Goal: Task Accomplishment & Management: Use online tool/utility

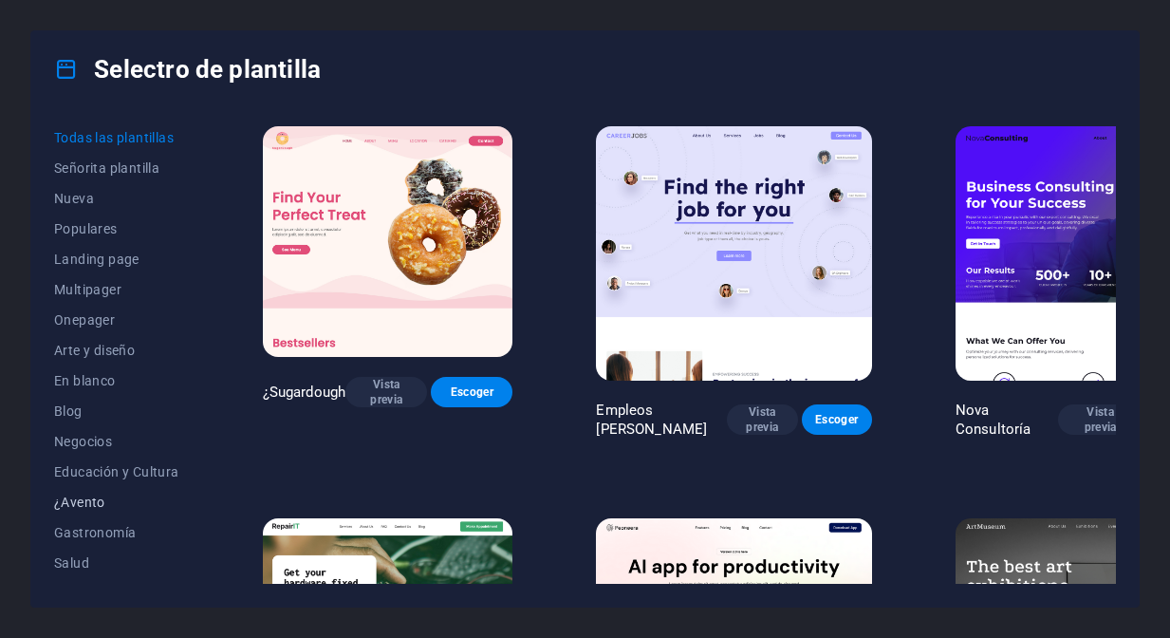
click at [77, 501] on span "¿Avento" at bounding box center [116, 501] width 125 height 15
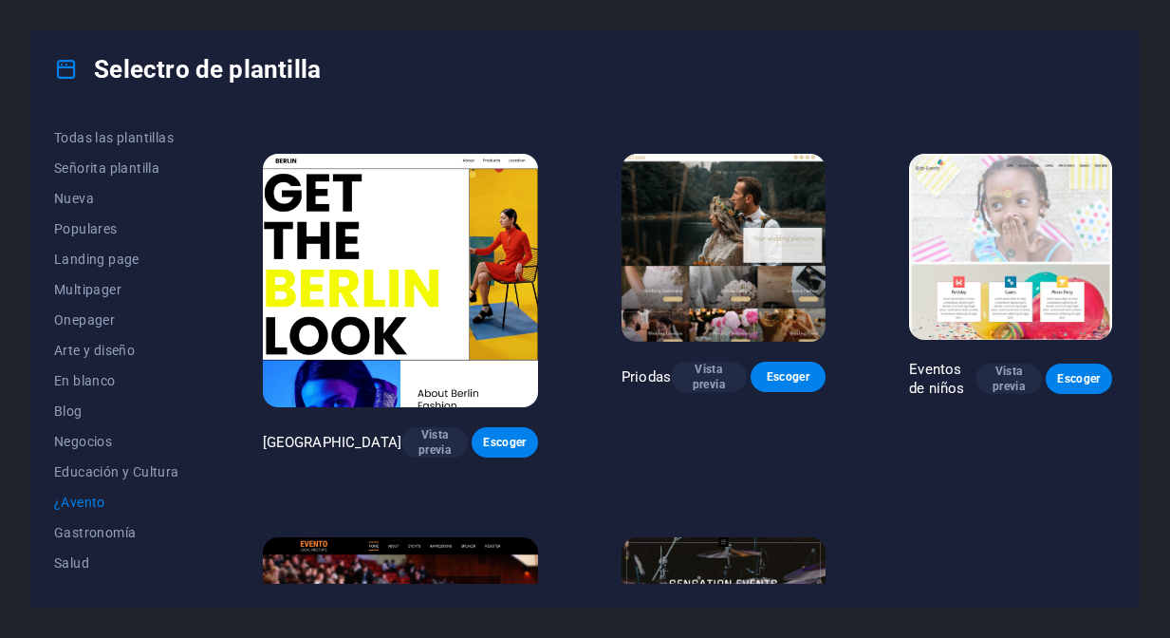
scroll to position [343, 0]
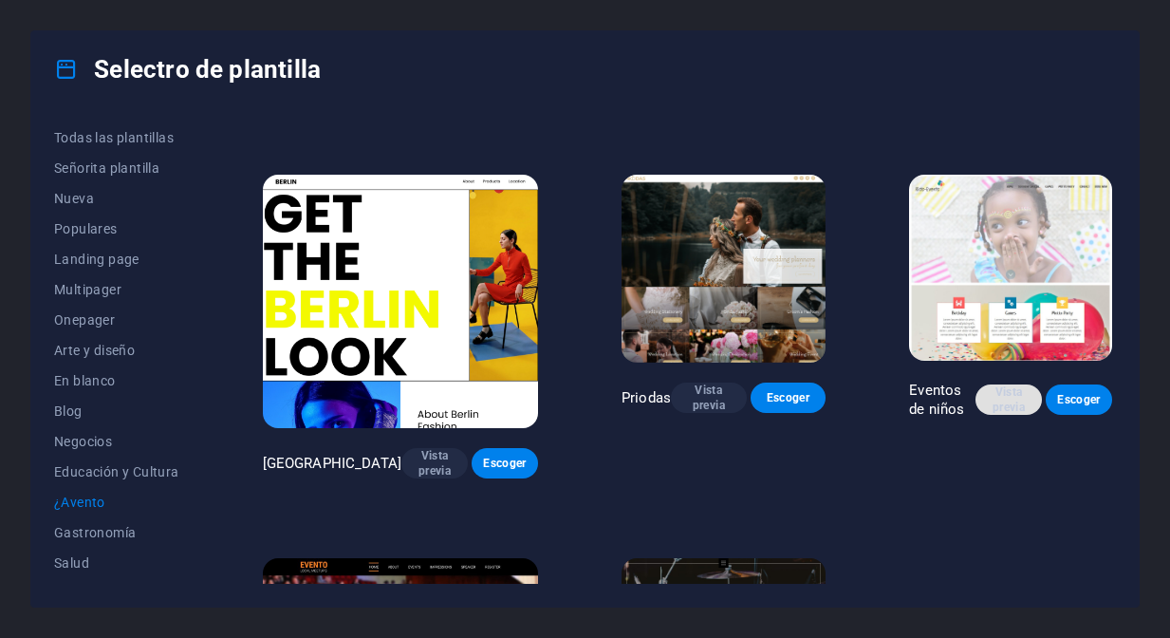
click at [1005, 409] on span "Vista previa" at bounding box center [1009, 399] width 36 height 30
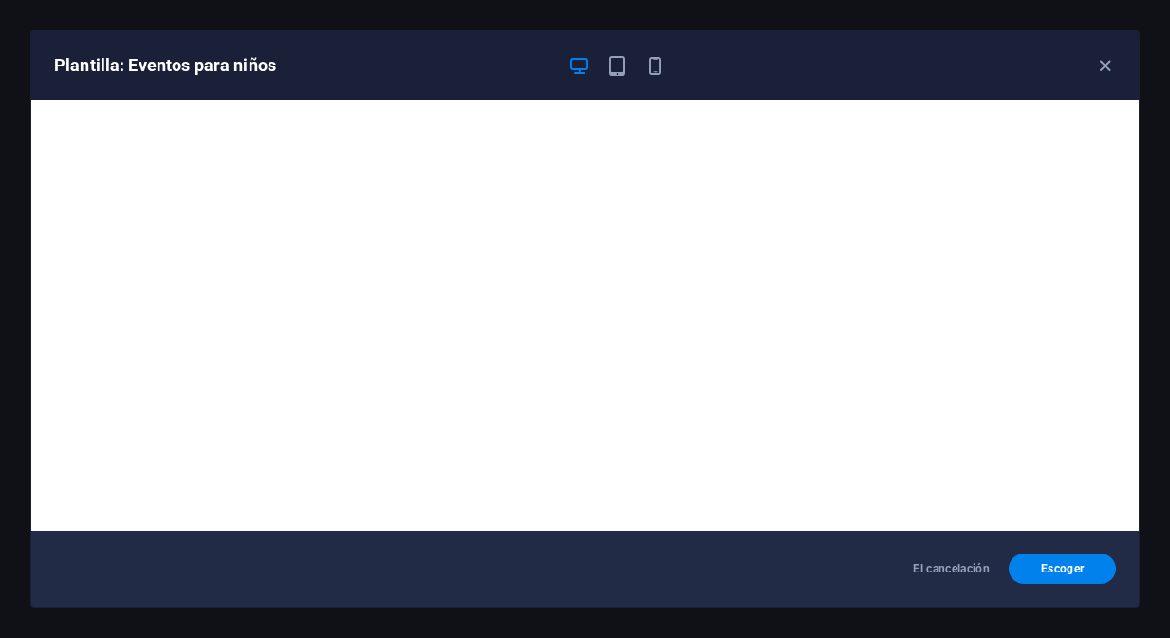
scroll to position [4, 0]
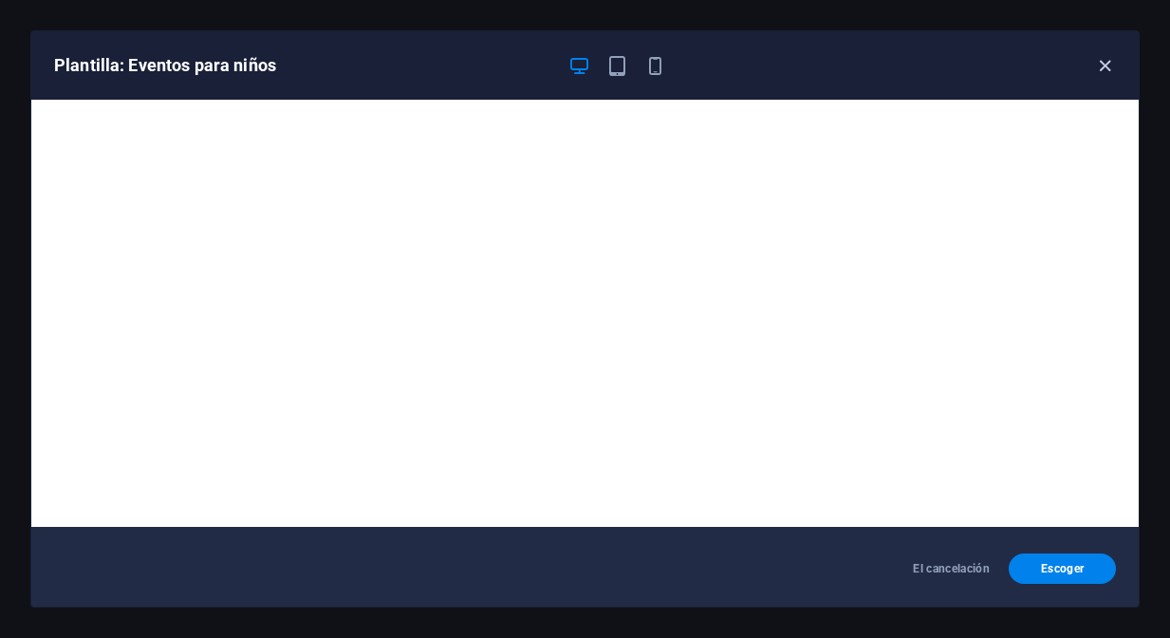
click at [1104, 69] on icon "button" at bounding box center [1105, 66] width 22 height 22
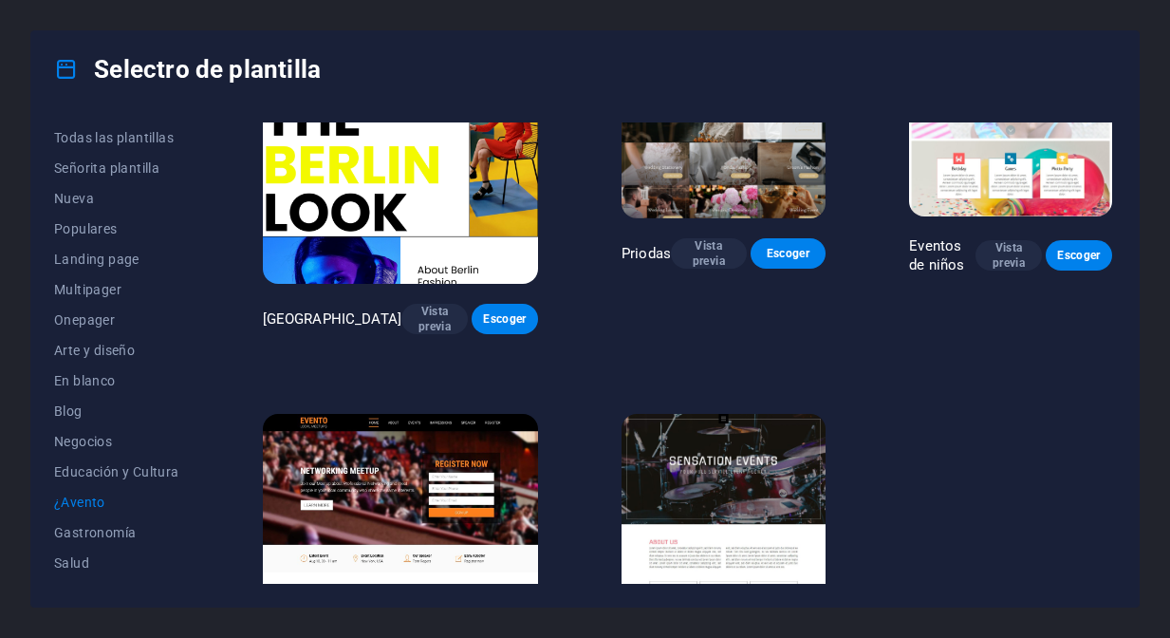
scroll to position [517, 0]
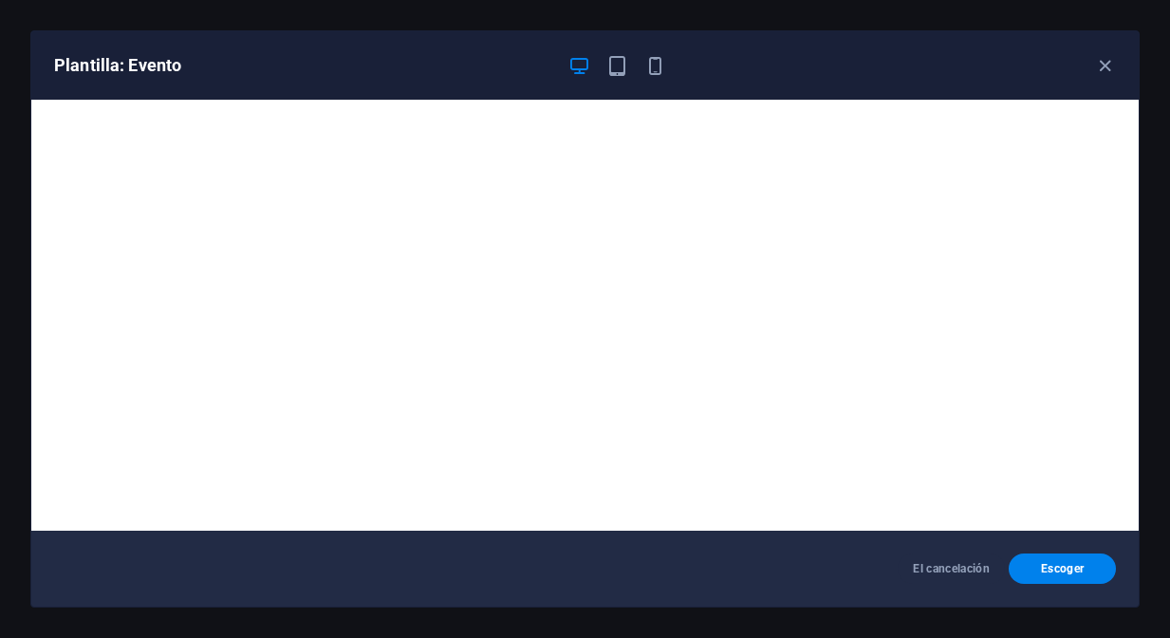
scroll to position [4, 0]
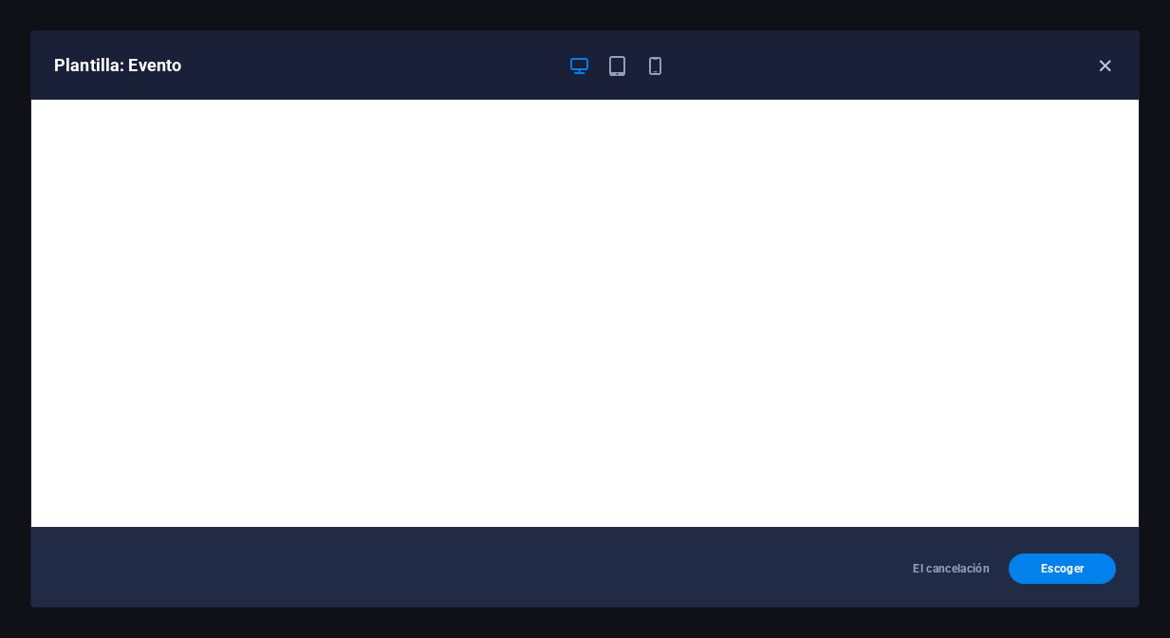
click at [1107, 68] on icon "button" at bounding box center [1105, 66] width 22 height 22
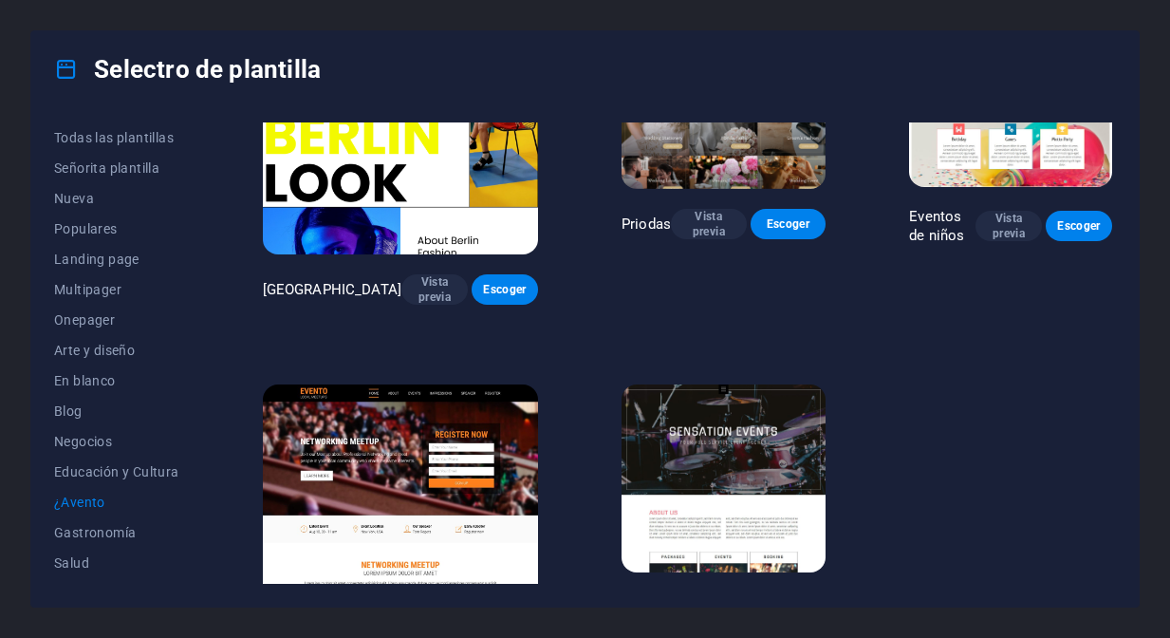
click at [696, 407] on img at bounding box center [723, 478] width 204 height 188
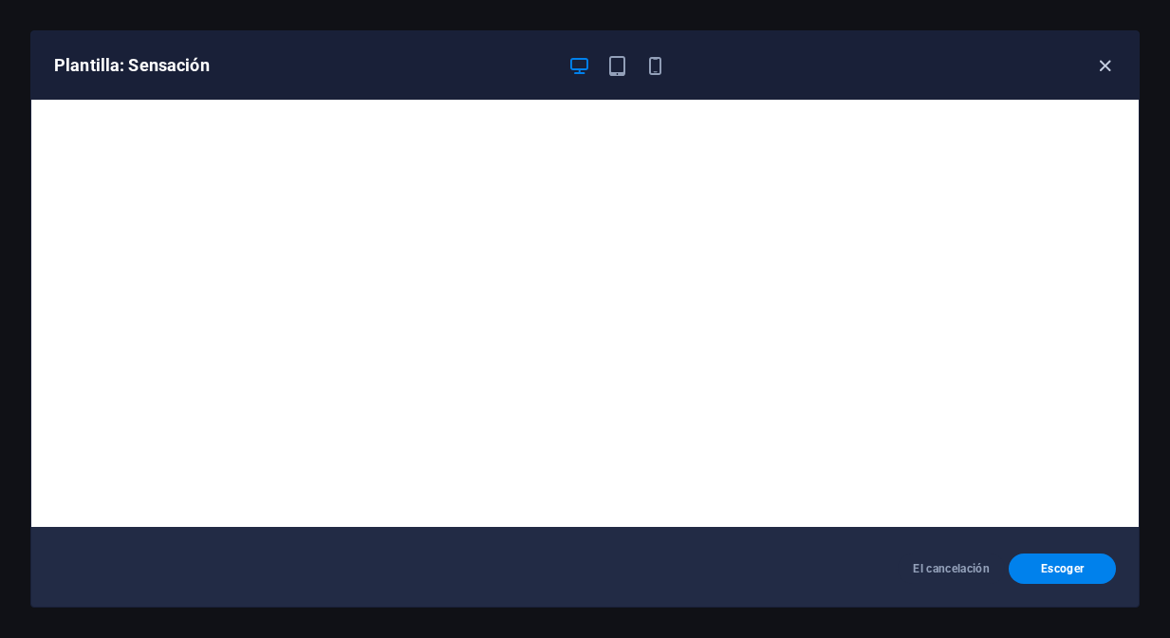
click at [1105, 66] on icon "button" at bounding box center [1105, 66] width 22 height 22
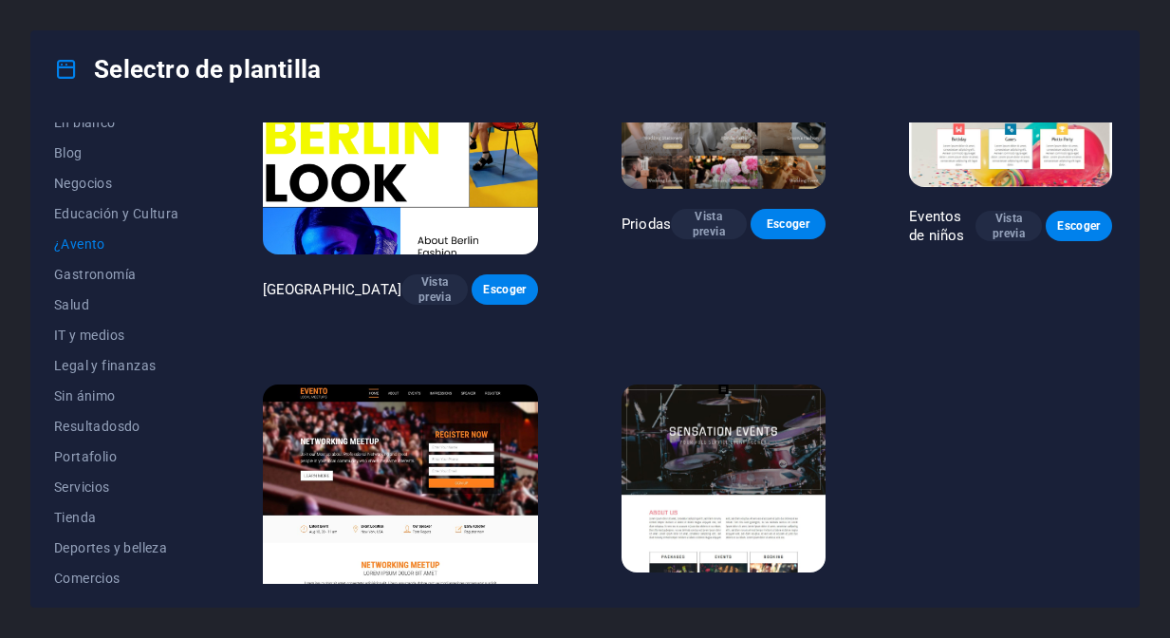
scroll to position [263, 0]
click at [101, 391] on span "Sin ánimo" at bounding box center [116, 390] width 125 height 15
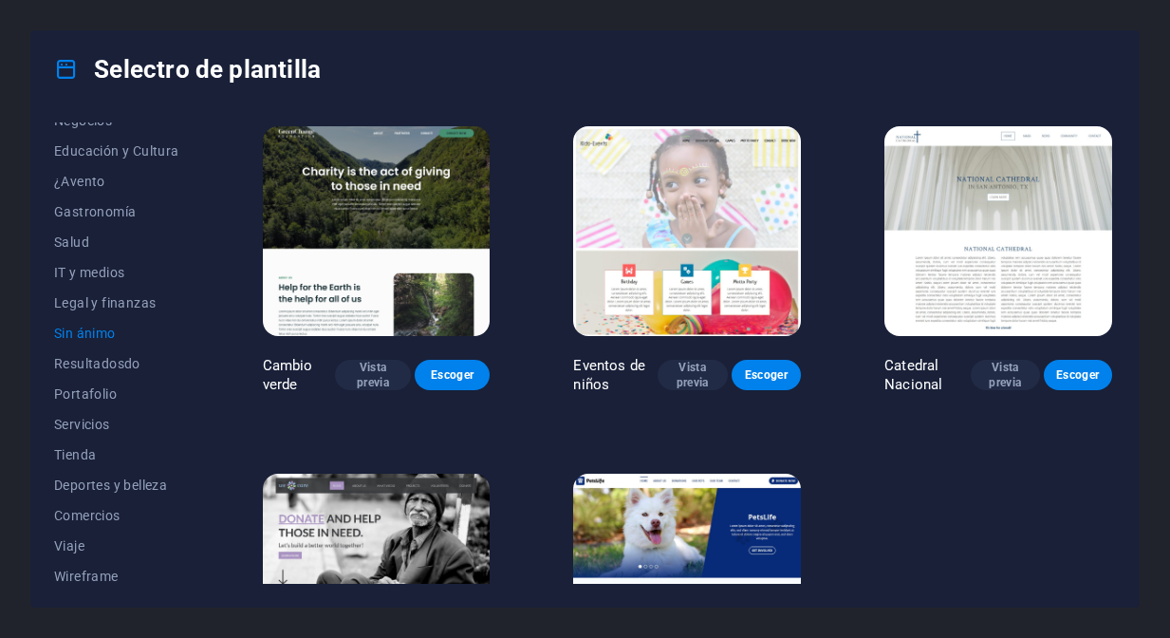
scroll to position [328, 0]
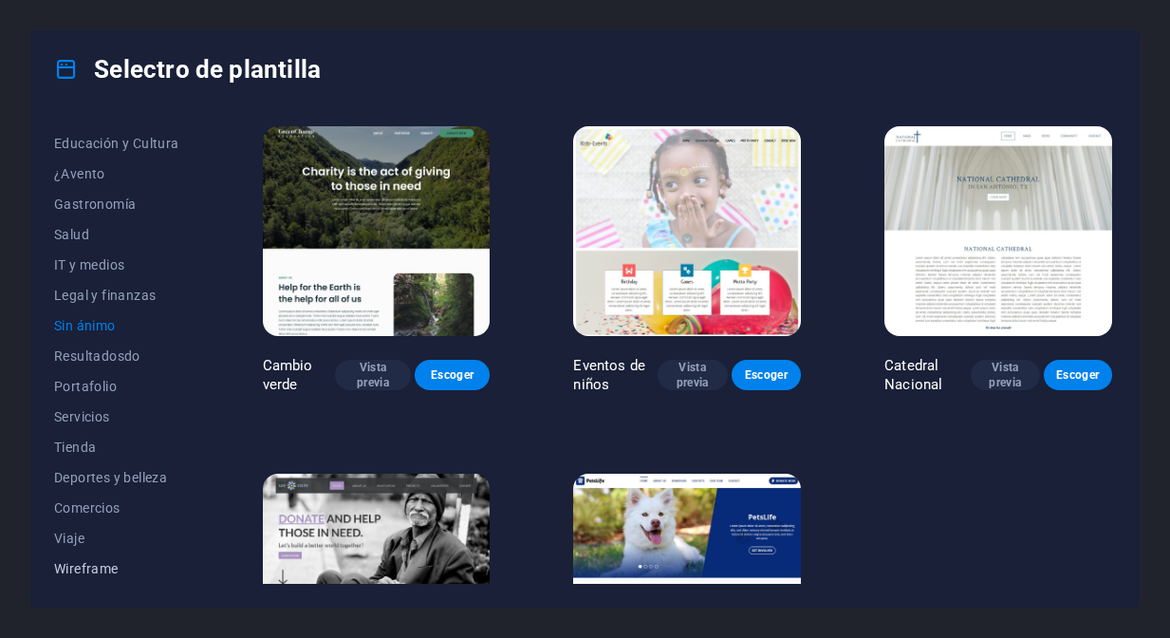
click at [104, 572] on span "Wireframe" at bounding box center [116, 568] width 125 height 15
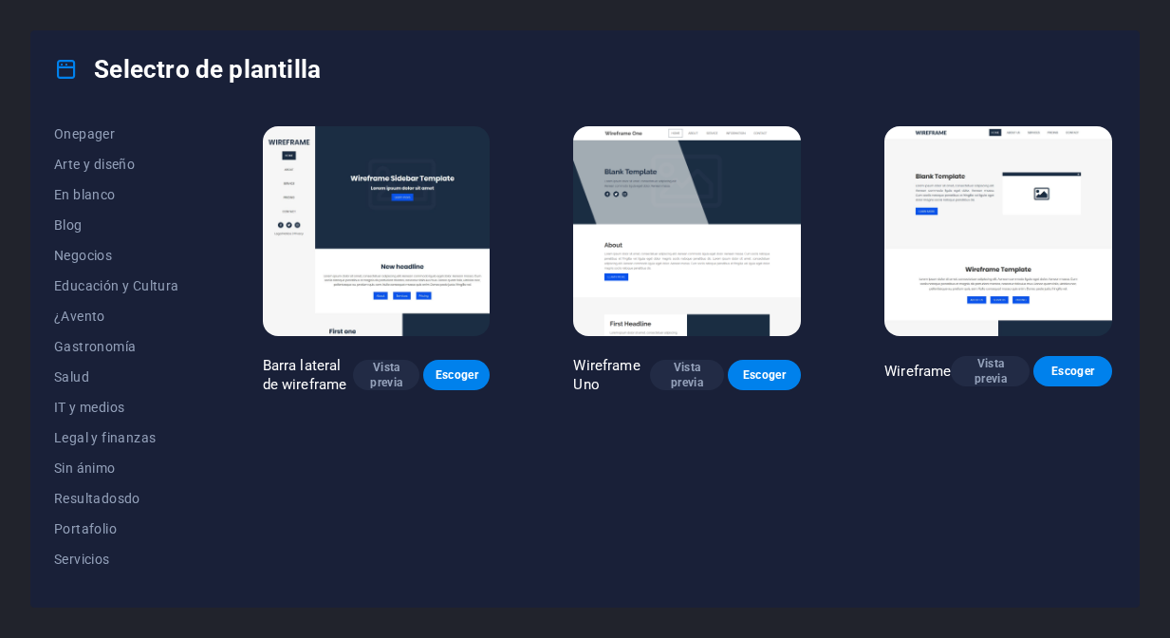
scroll to position [0, 0]
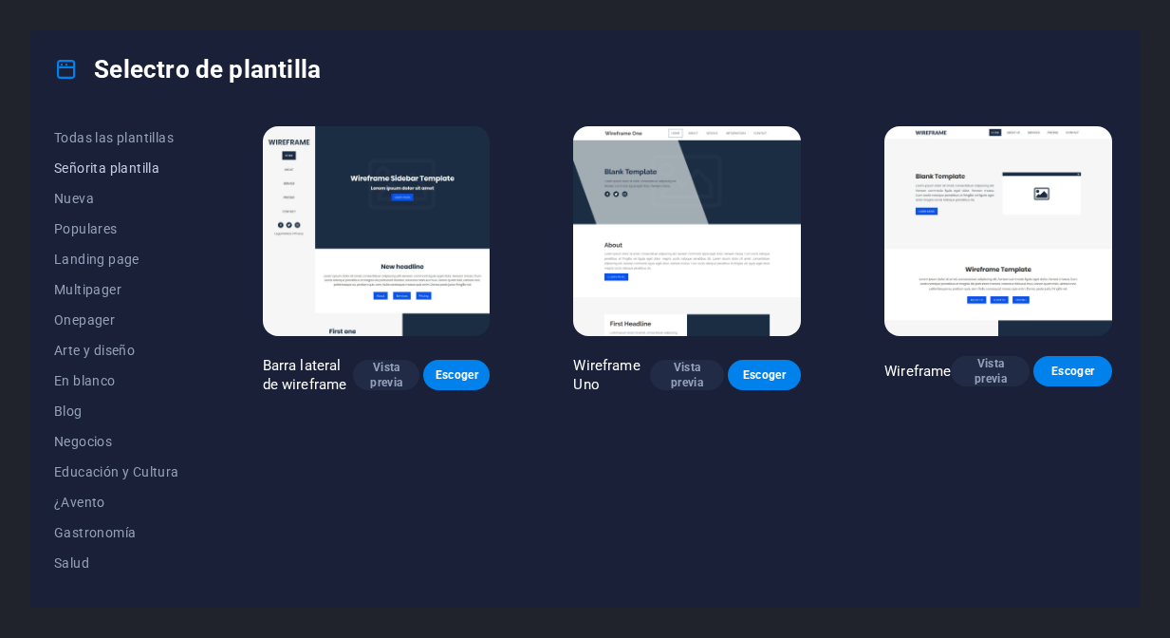
click at [123, 168] on span "Señorita plantilla" at bounding box center [116, 167] width 125 height 15
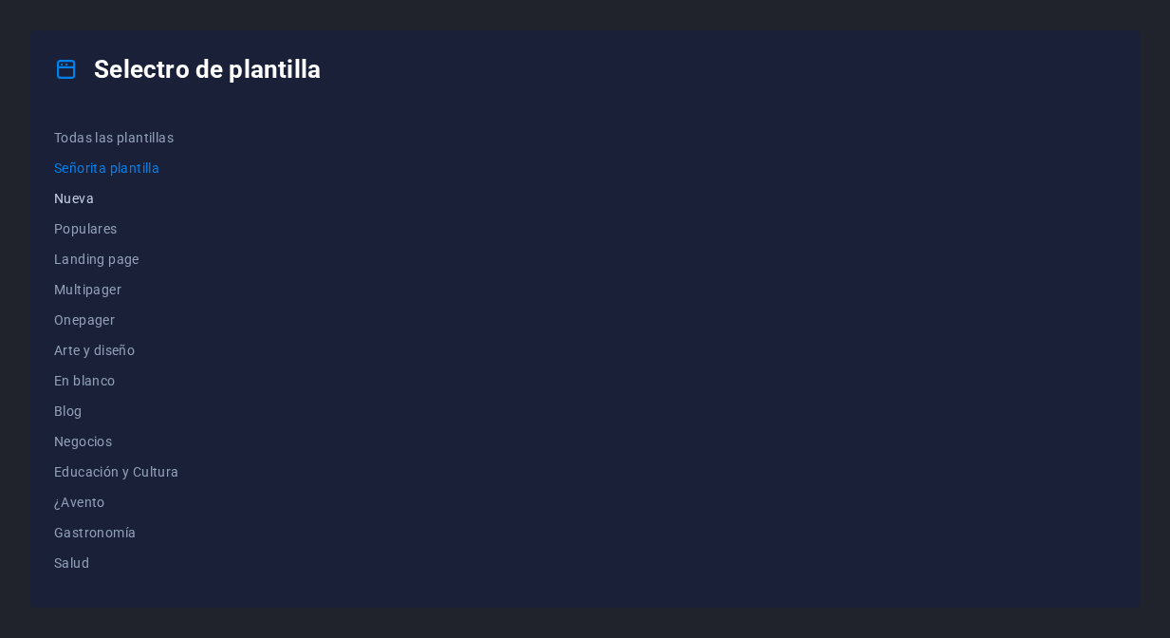
click at [82, 206] on span "Nueva" at bounding box center [116, 198] width 125 height 15
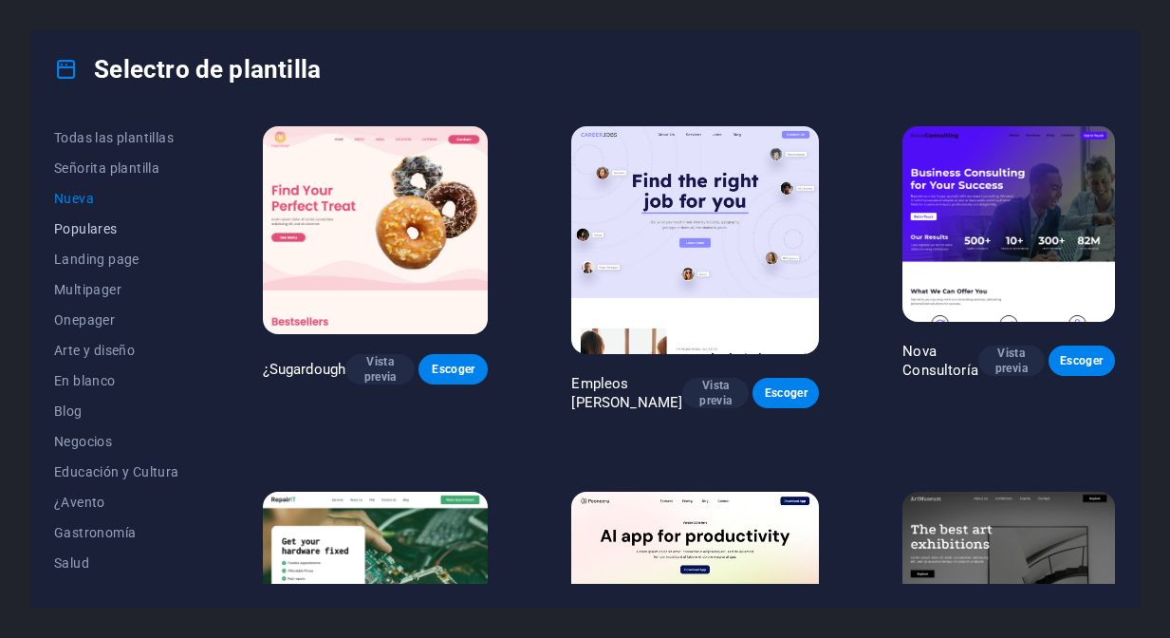
click at [96, 227] on span "Populares" at bounding box center [116, 228] width 125 height 15
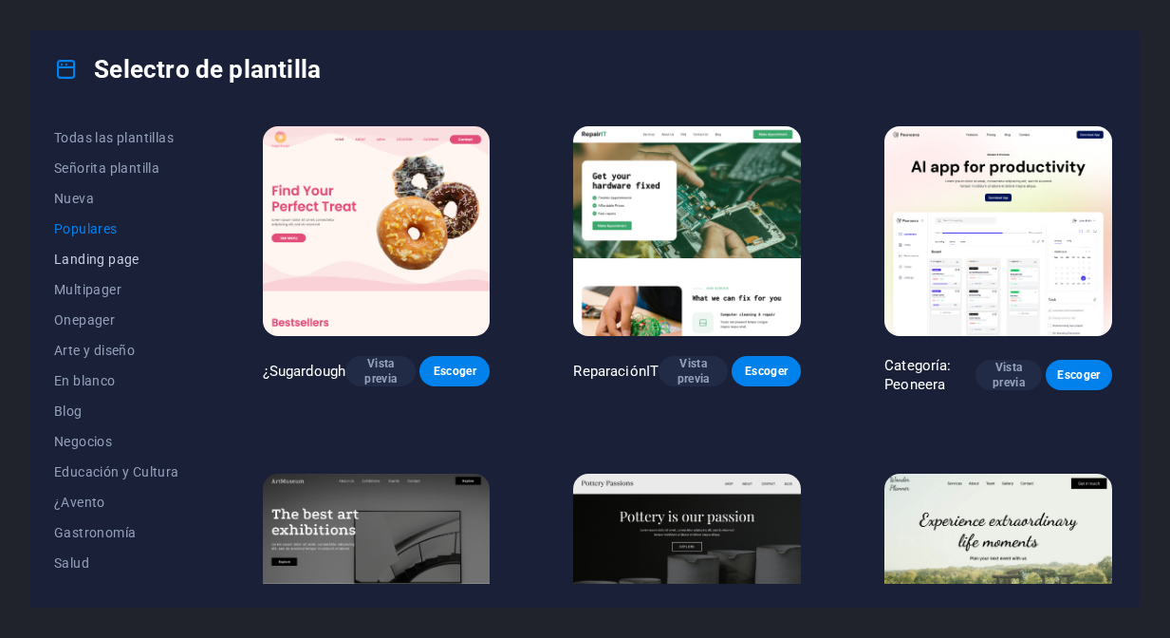
click at [102, 250] on button "Landing page" at bounding box center [116, 259] width 125 height 30
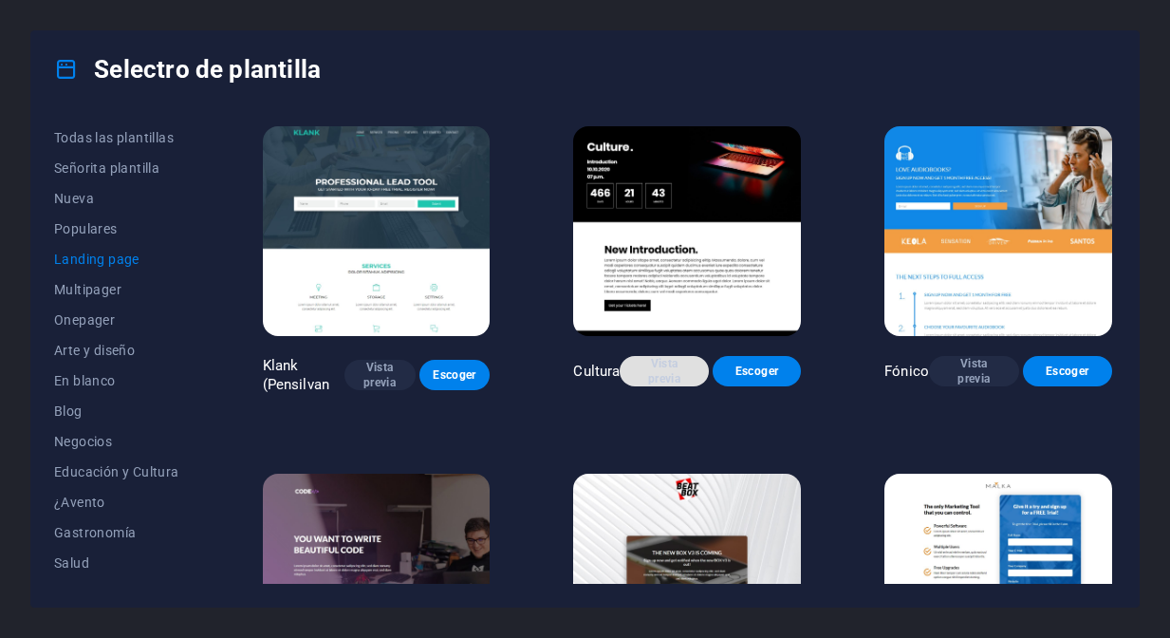
click at [666, 373] on span "Vista previa" at bounding box center [664, 371] width 58 height 30
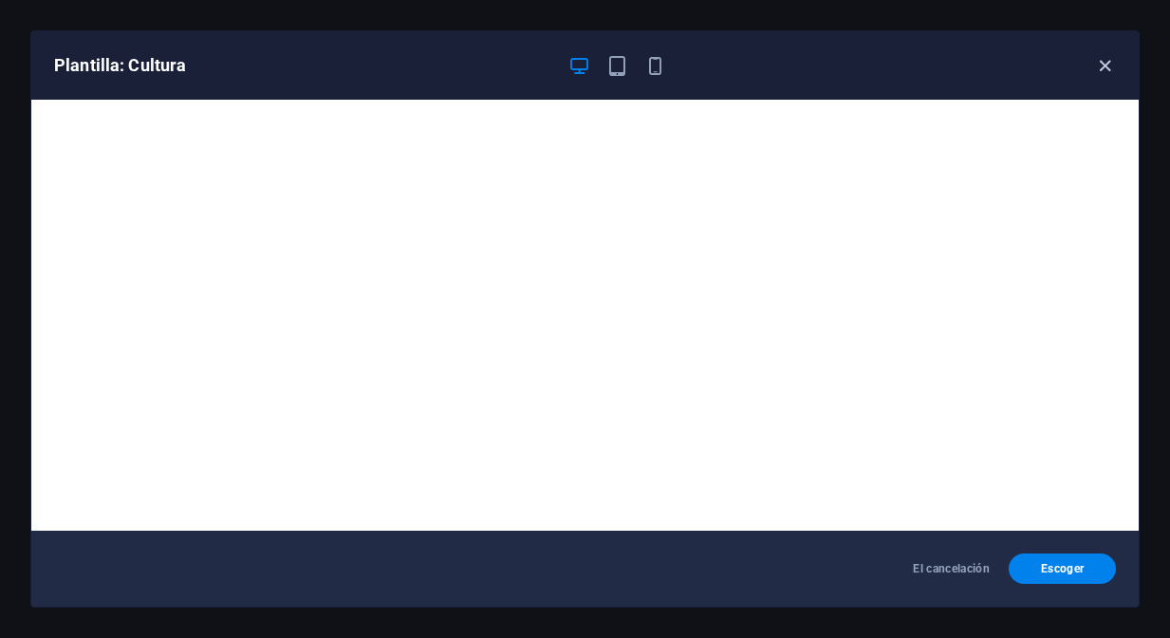
click at [1106, 70] on icon "button" at bounding box center [1105, 66] width 22 height 22
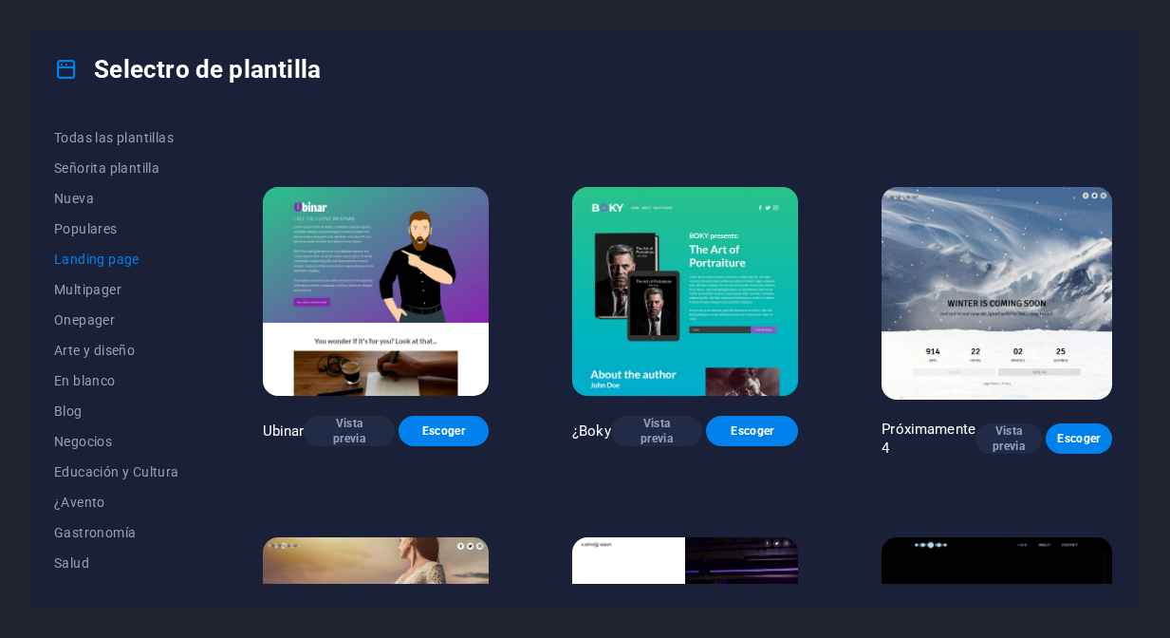
scroll to position [2357, 0]
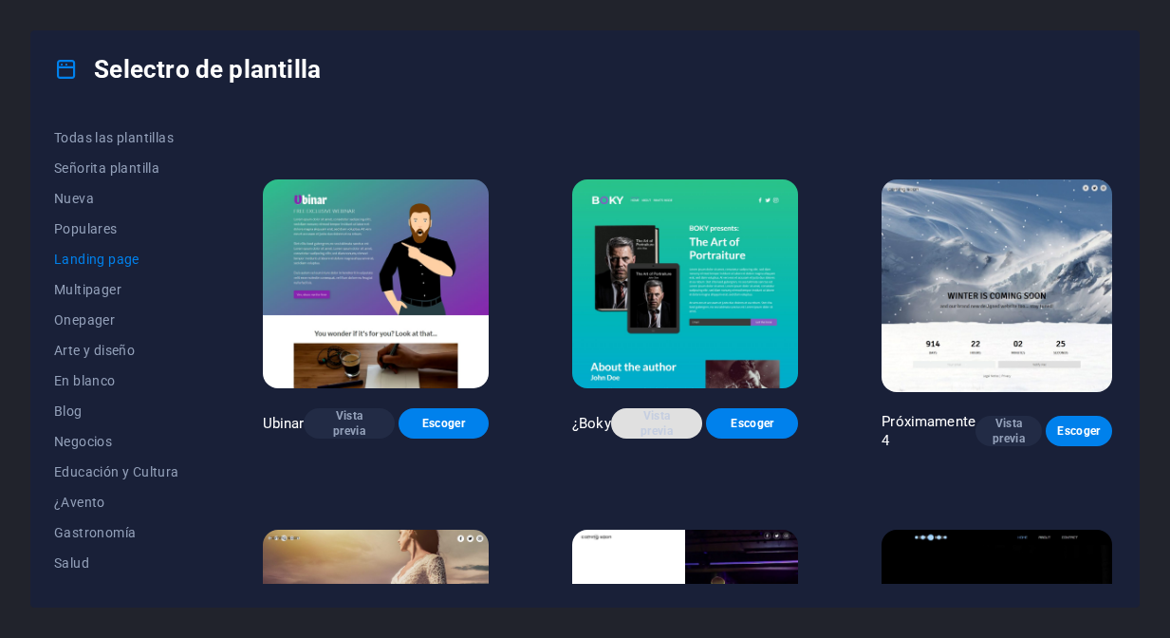
click at [665, 433] on span "Vista previa" at bounding box center [657, 423] width 62 height 30
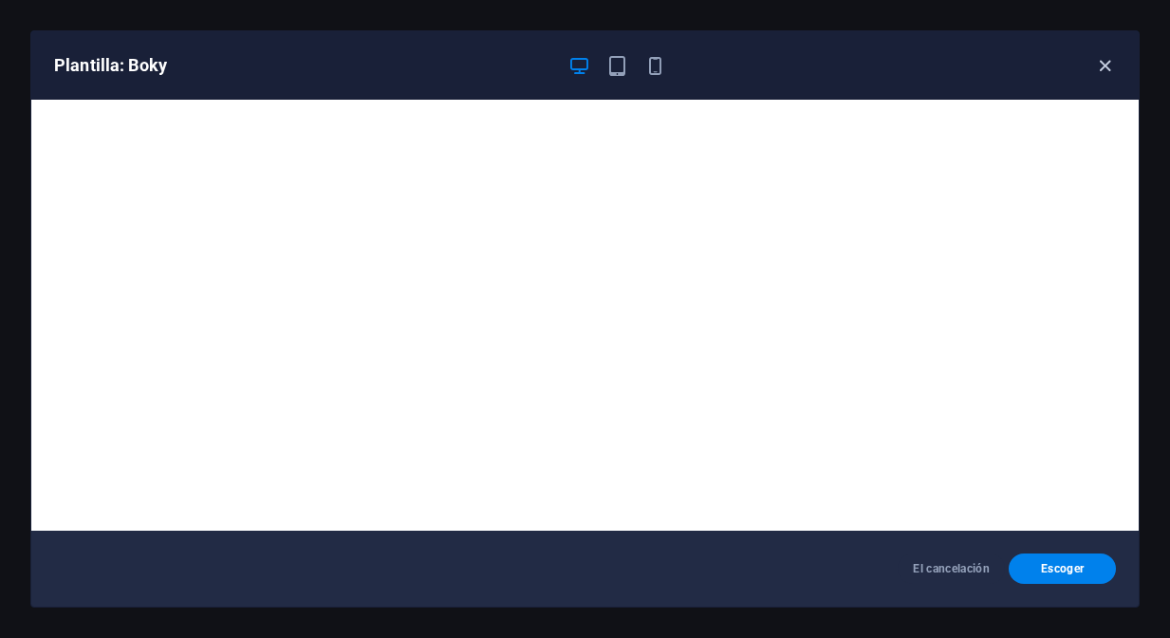
click at [1108, 68] on icon "button" at bounding box center [1105, 66] width 22 height 22
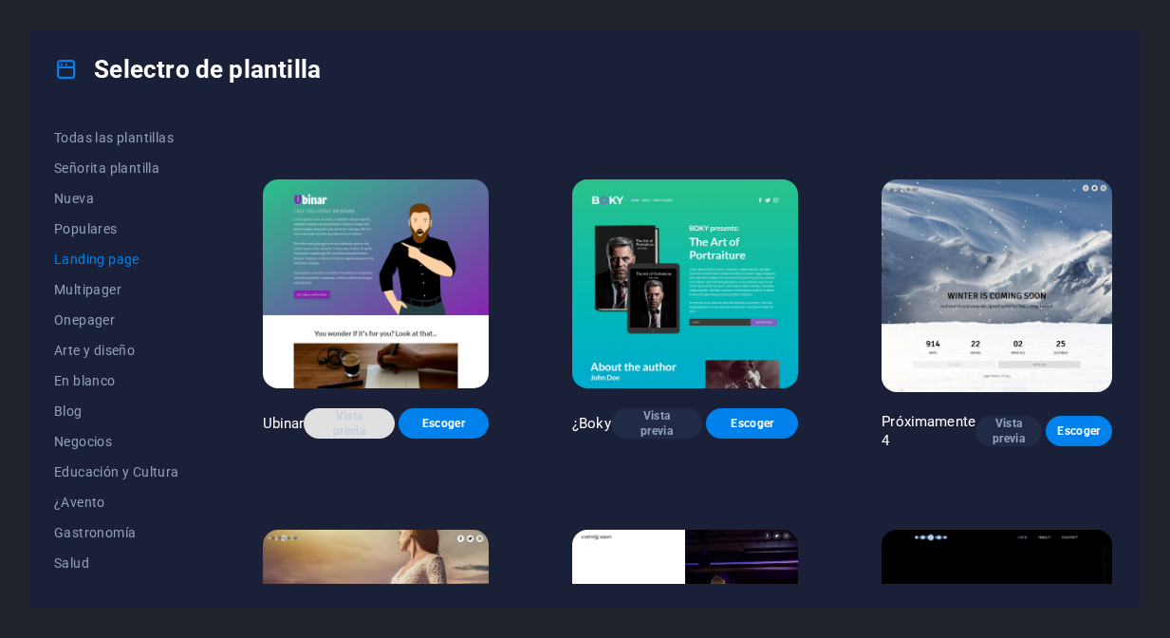
click at [355, 428] on span "Vista previa" at bounding box center [349, 423] width 60 height 30
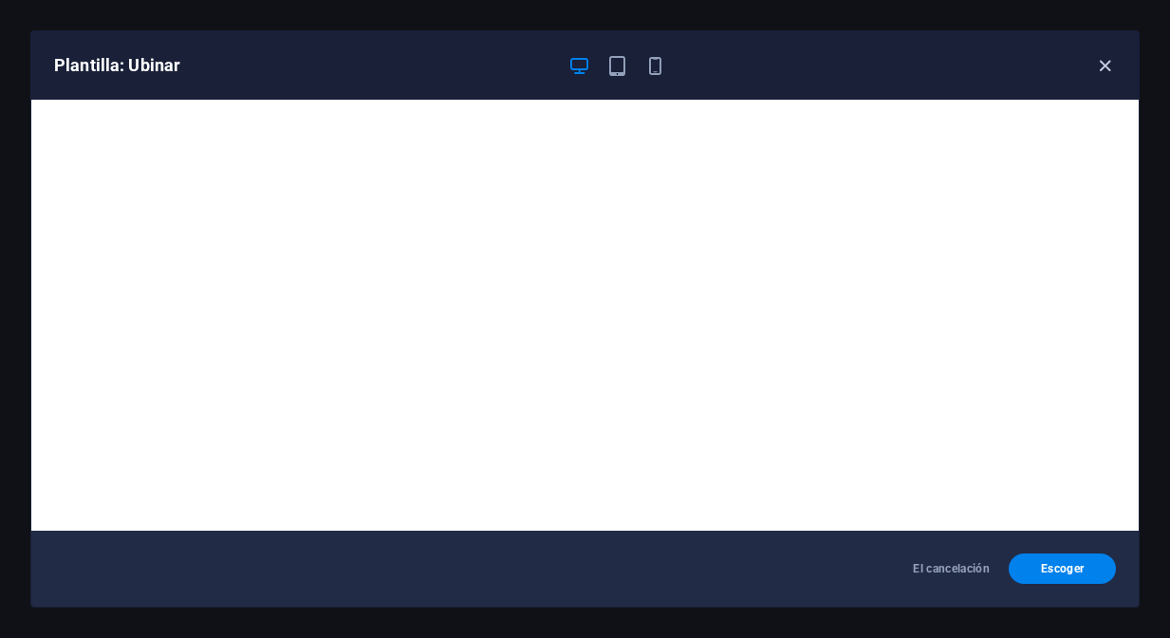
click at [1103, 68] on icon "button" at bounding box center [1105, 66] width 22 height 22
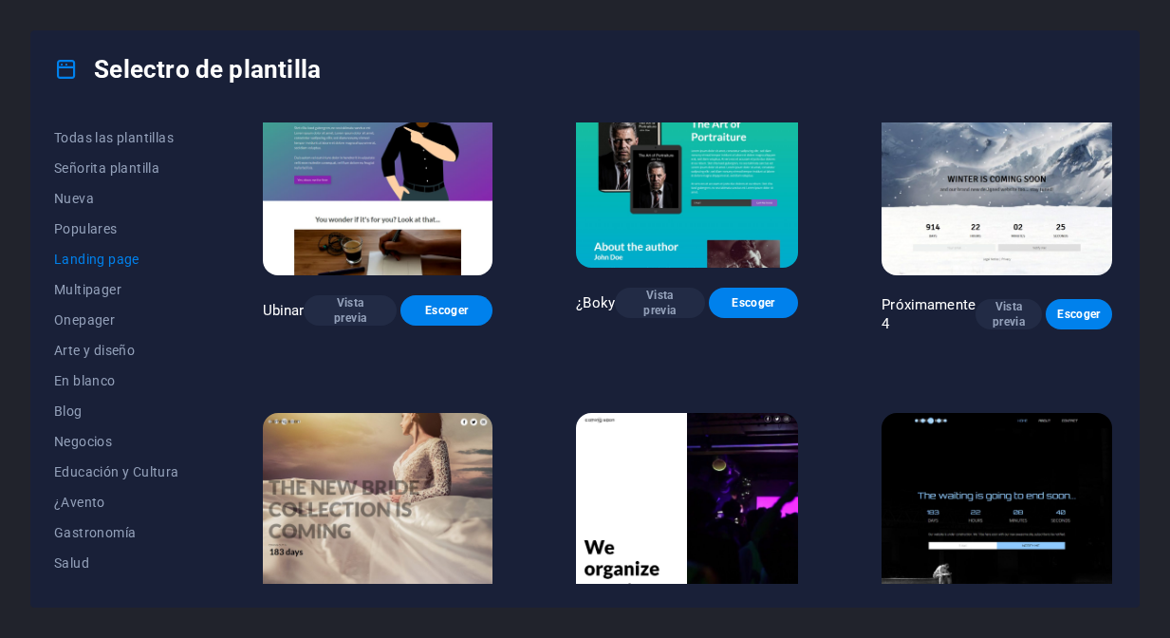
scroll to position [2461, 0]
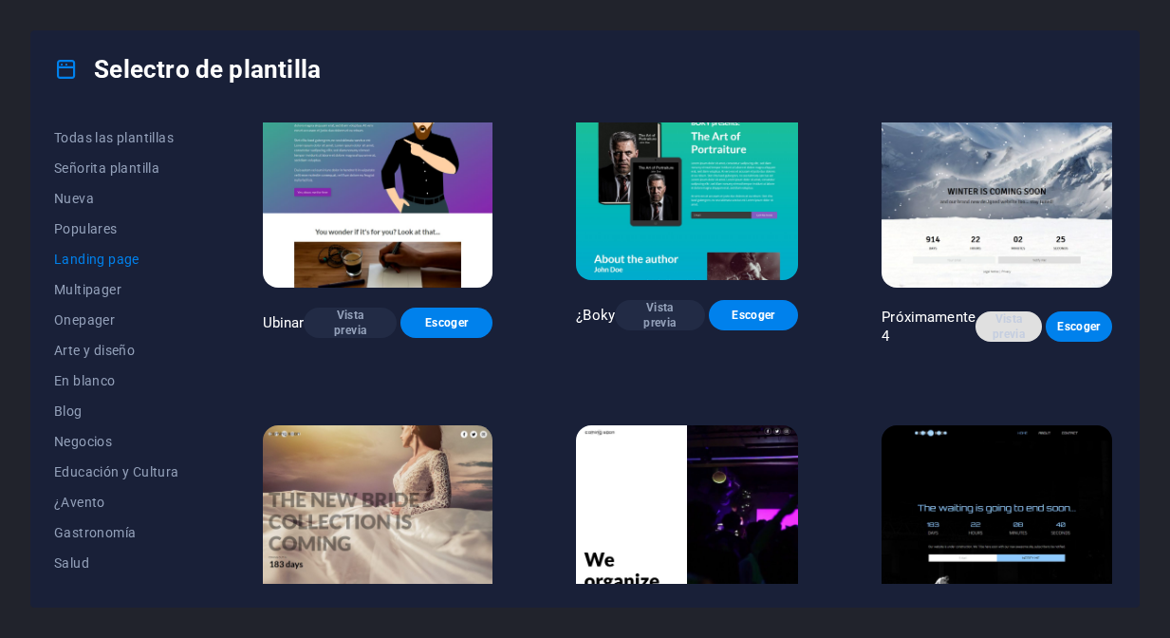
click at [1009, 335] on span "Vista previa" at bounding box center [1009, 326] width 36 height 30
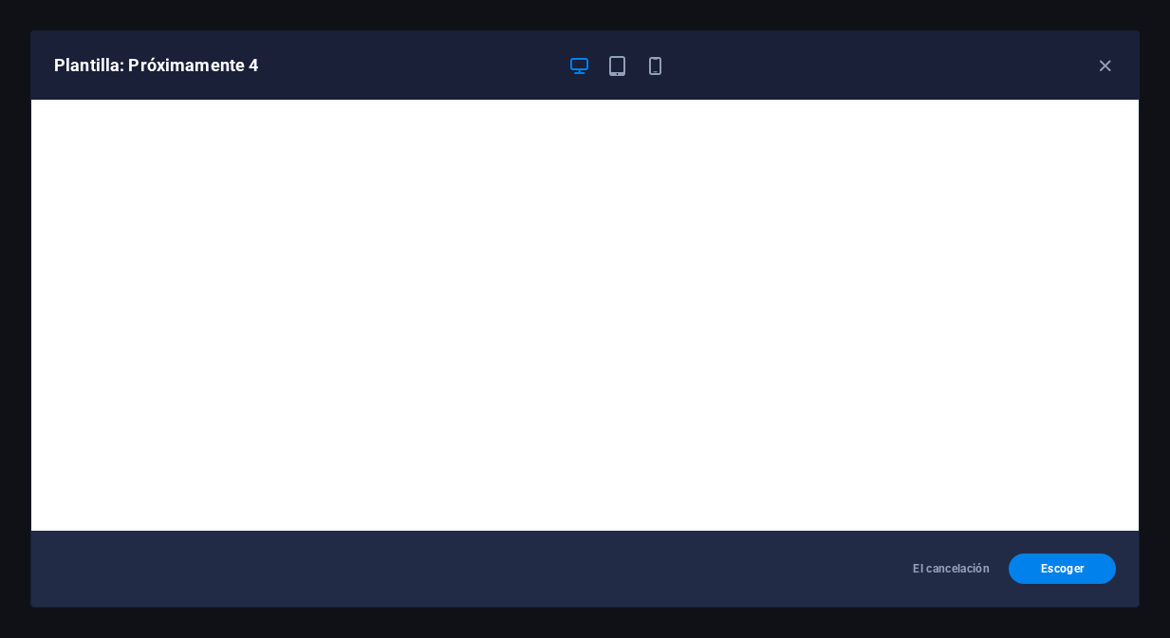
scroll to position [4, 0]
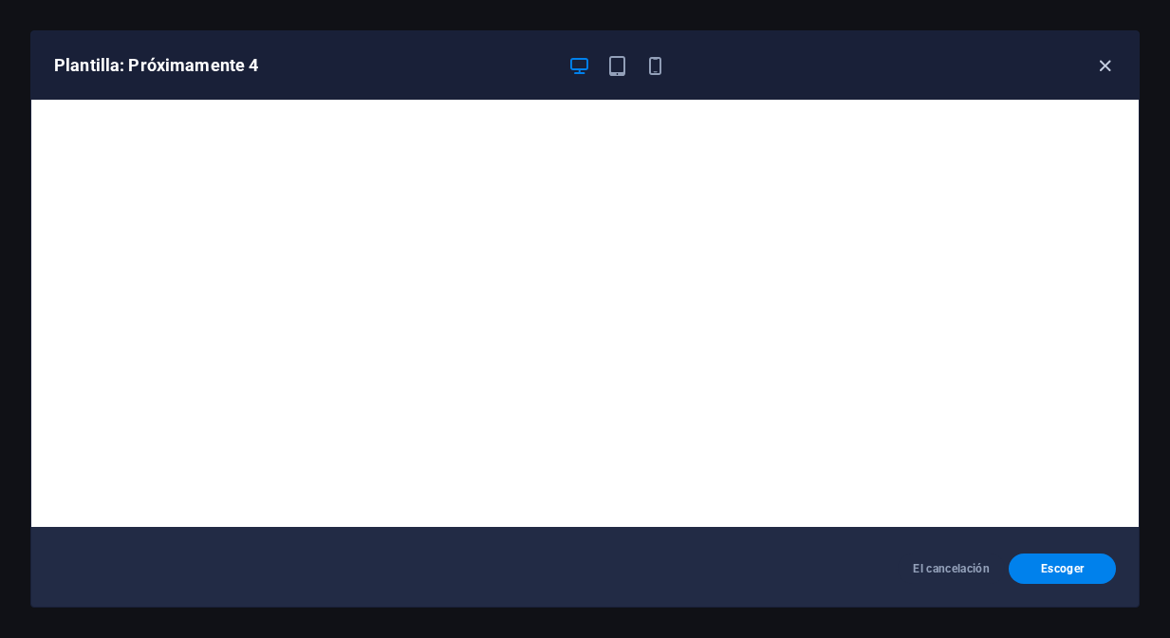
click at [1106, 67] on icon "button" at bounding box center [1105, 66] width 22 height 22
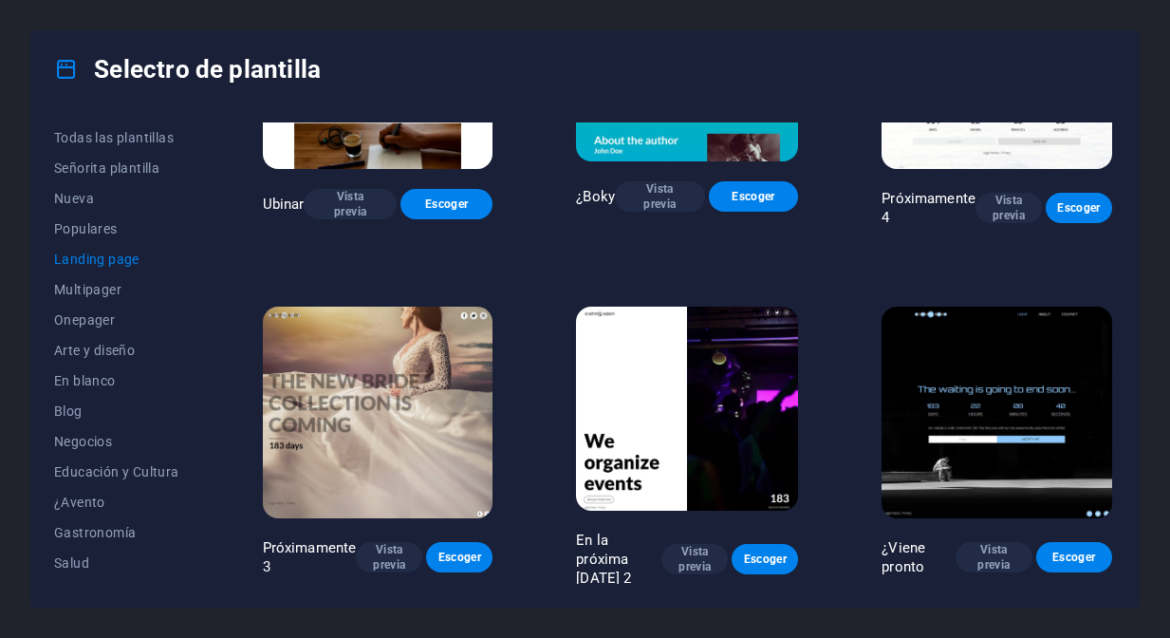
scroll to position [2585, 0]
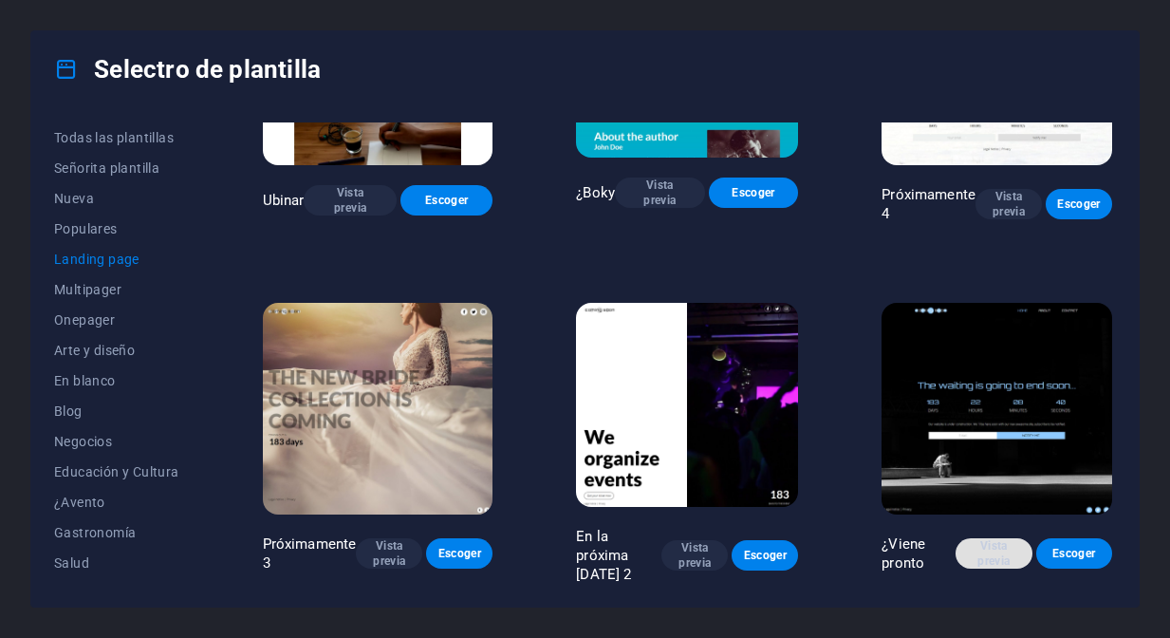
click at [991, 564] on span "Vista previa" at bounding box center [994, 553] width 46 height 30
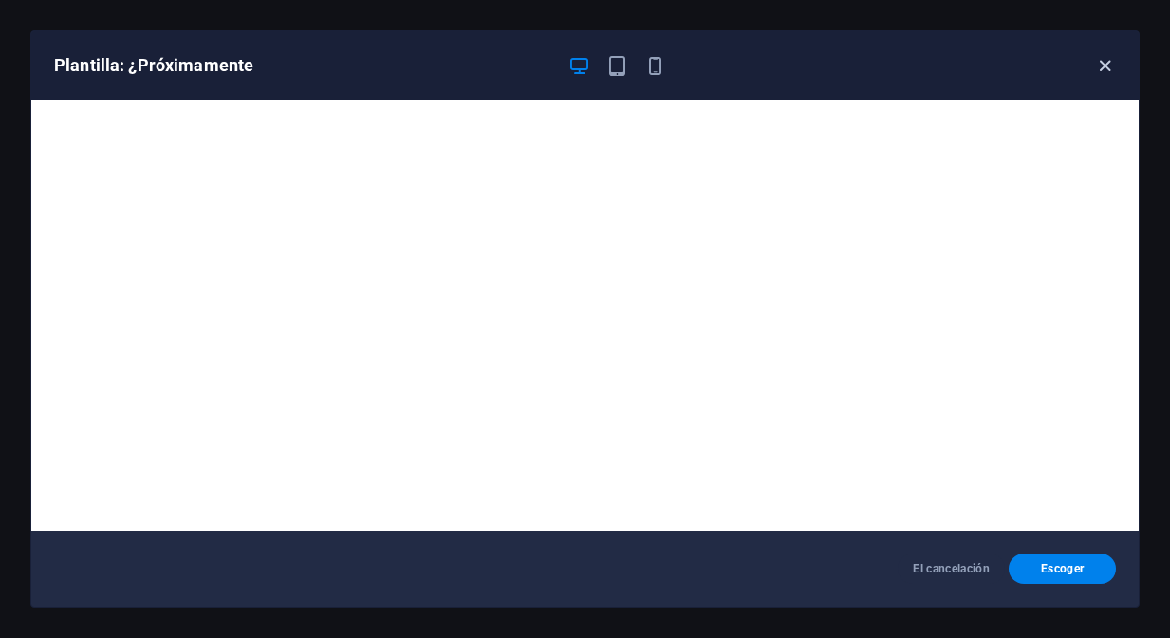
click at [1104, 74] on icon "button" at bounding box center [1105, 66] width 22 height 22
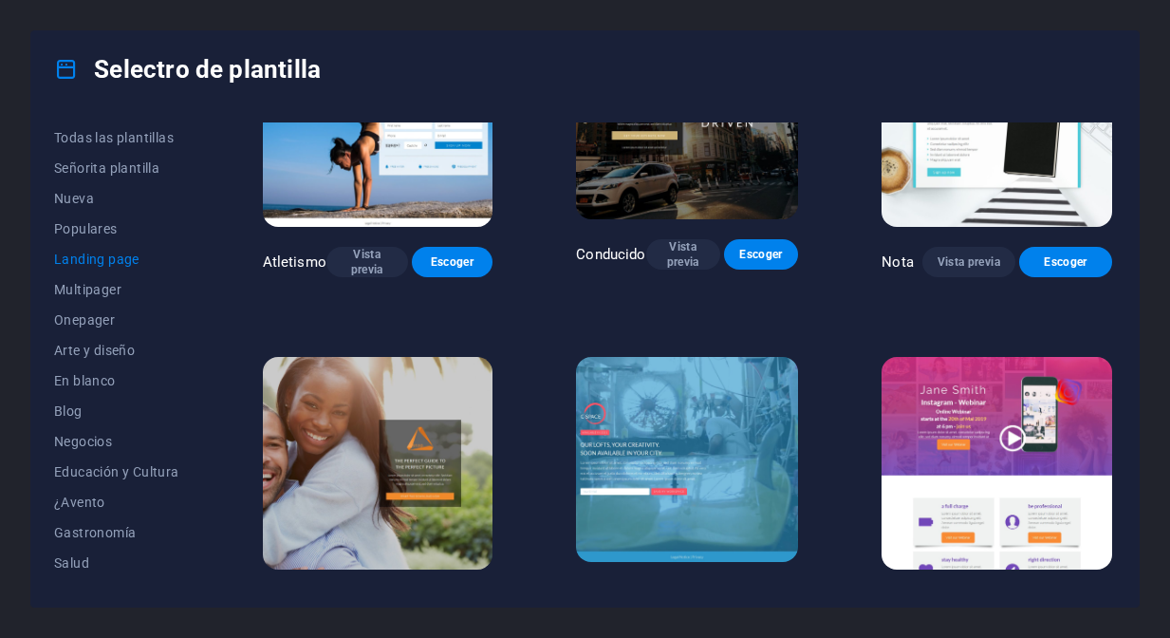
scroll to position [1138, 0]
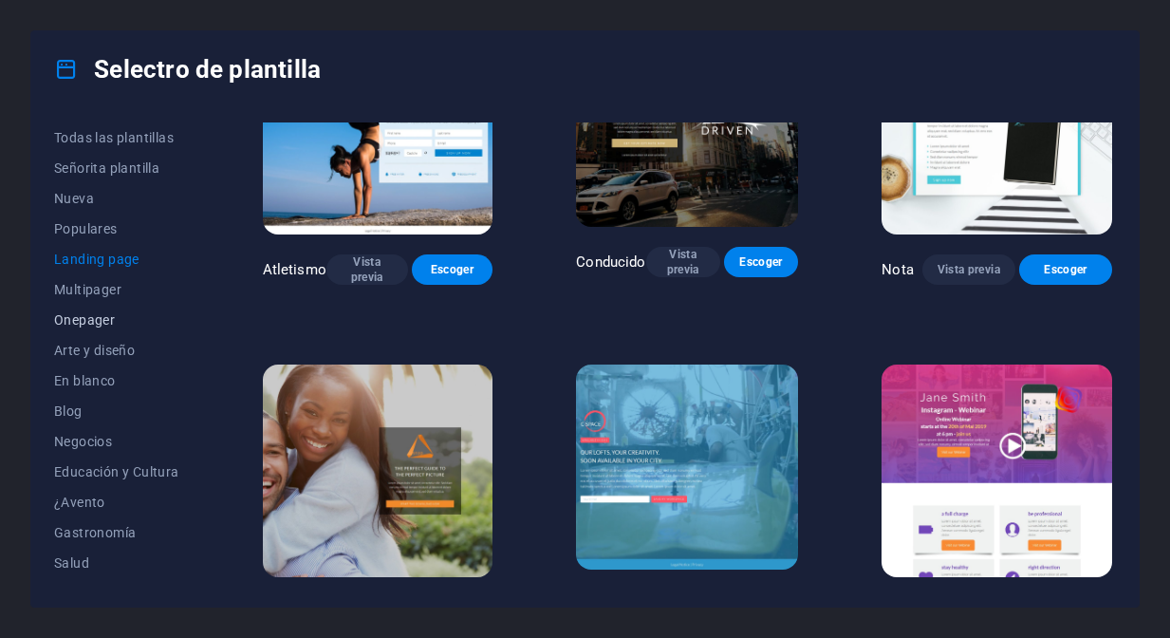
click at [92, 324] on span "Onepager" at bounding box center [116, 319] width 125 height 15
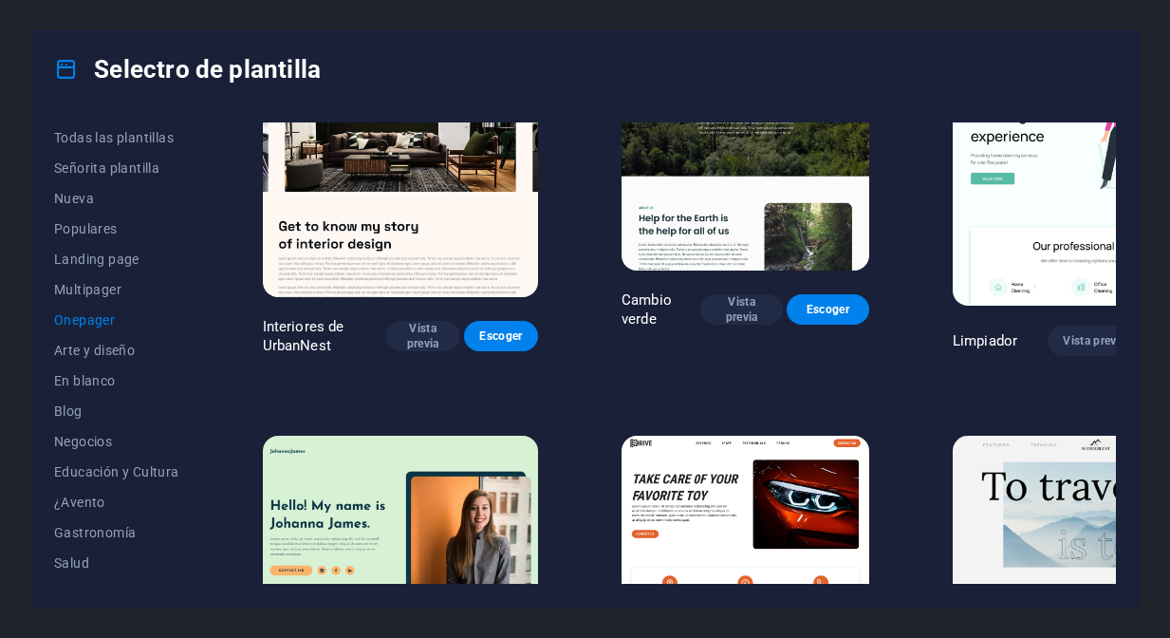
scroll to position [1283, 0]
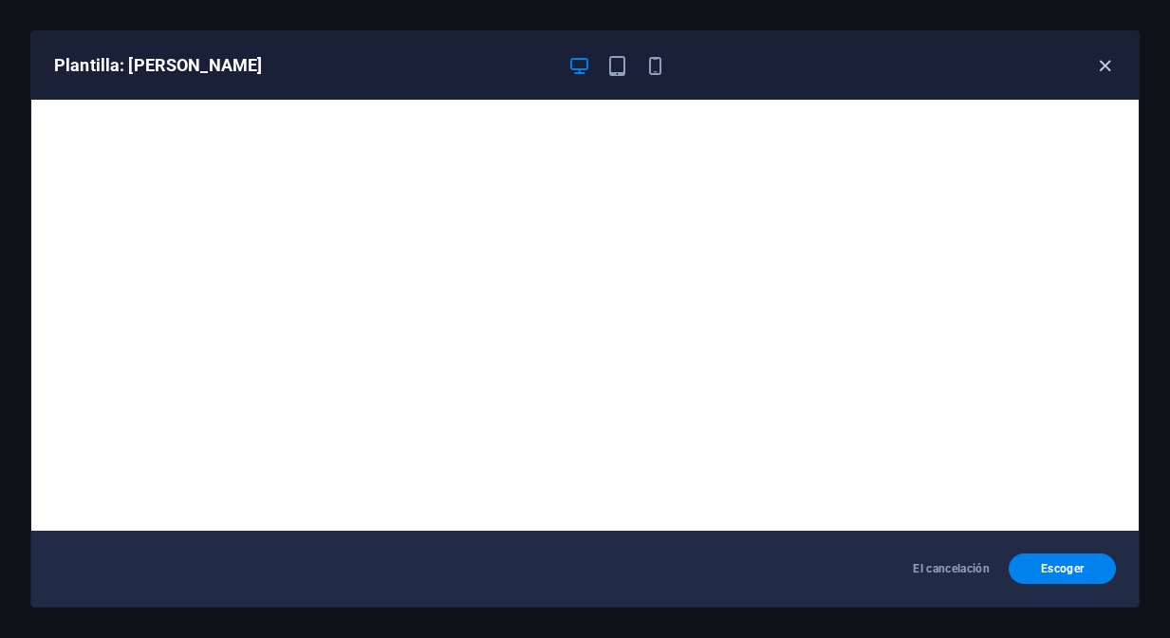
click at [1108, 74] on icon "button" at bounding box center [1105, 66] width 22 height 22
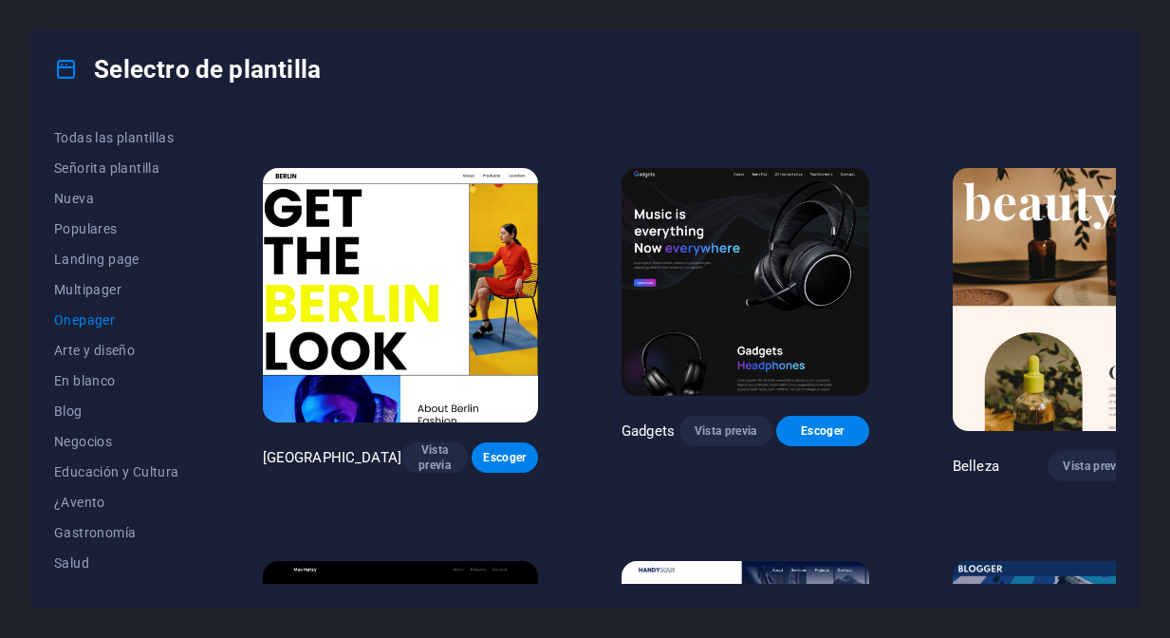
scroll to position [1936, 0]
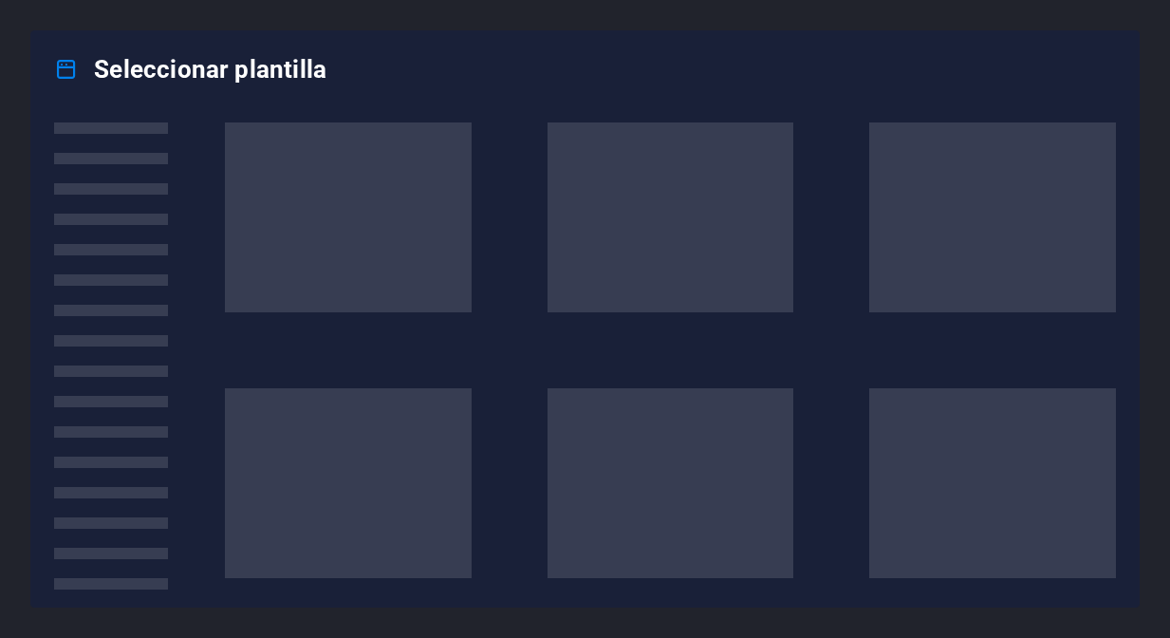
scroll to position [1936, 0]
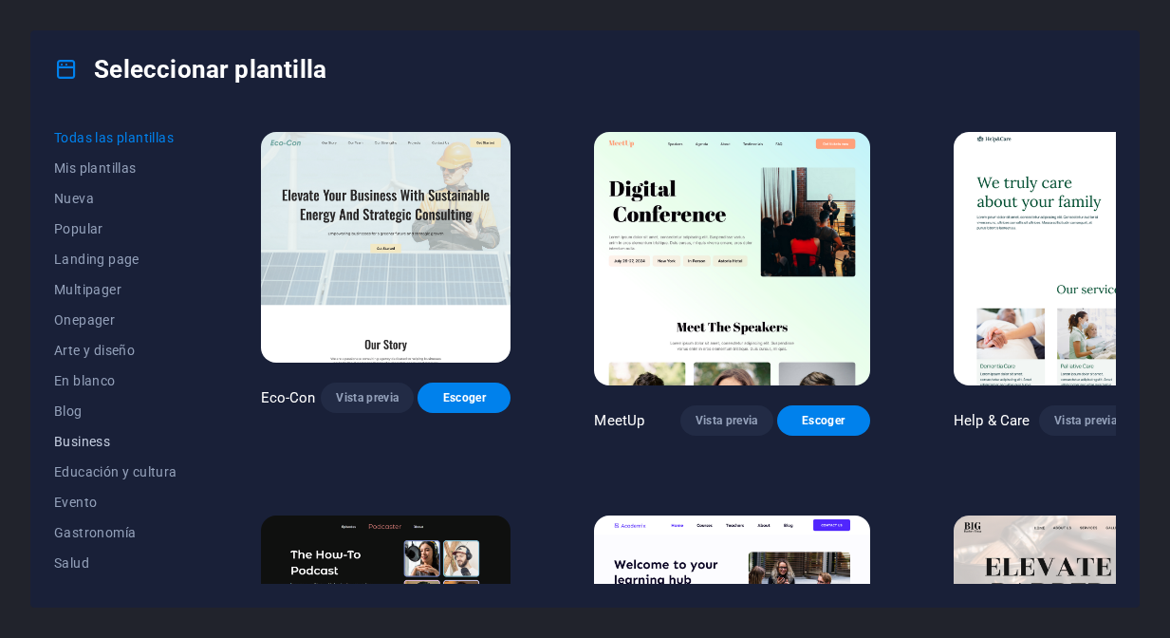
click at [93, 445] on span "Business" at bounding box center [115, 441] width 123 height 15
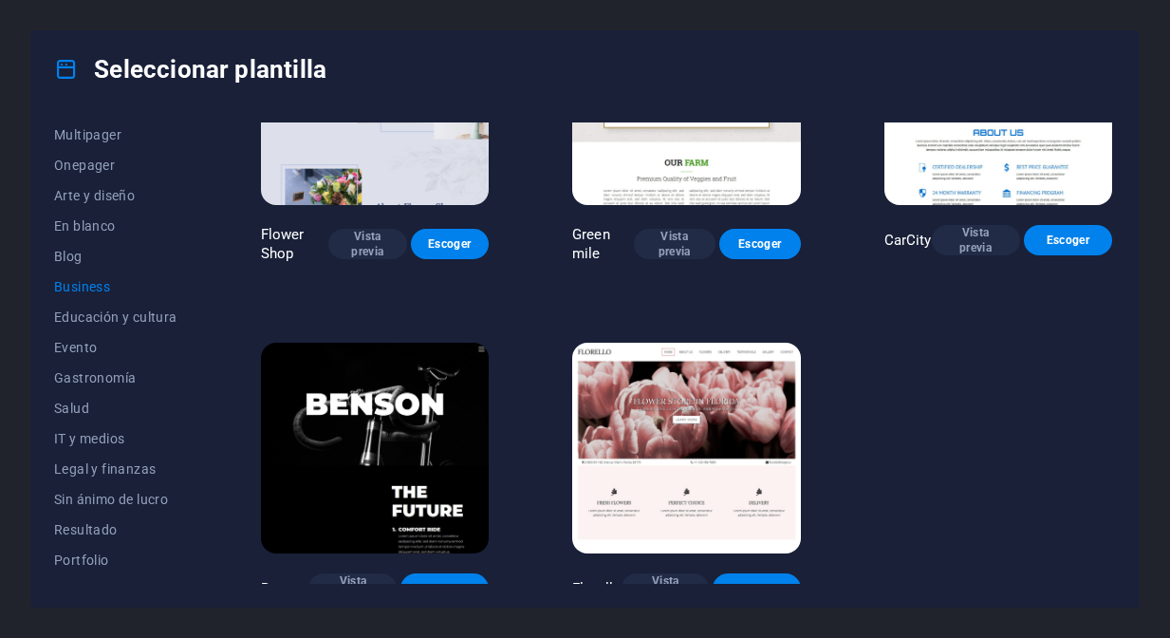
scroll to position [499, 0]
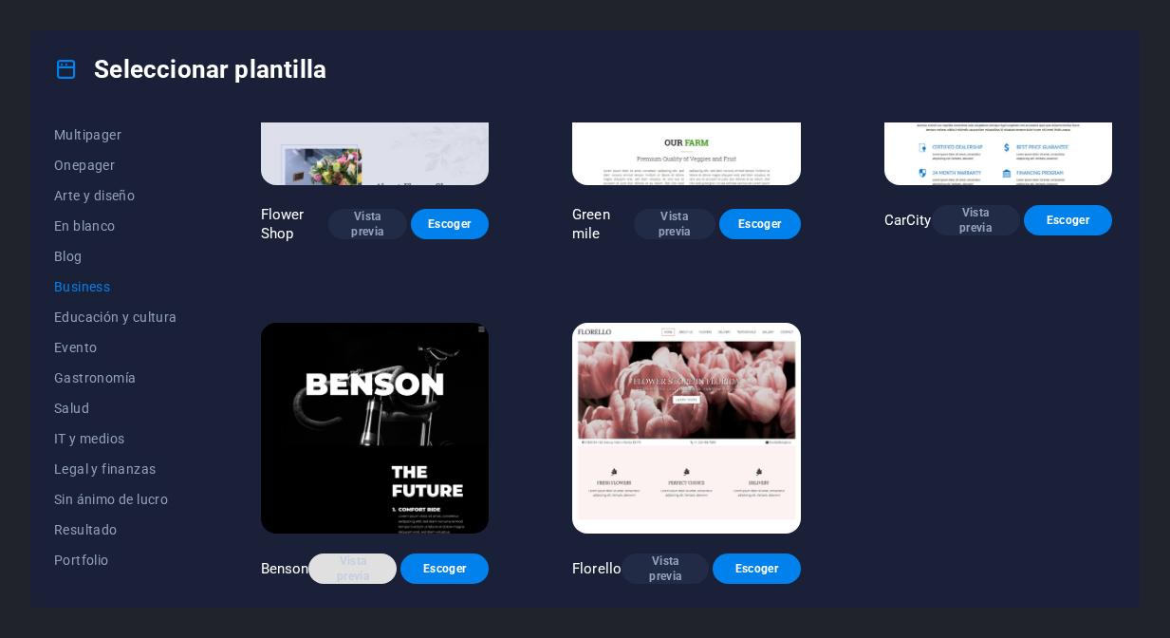
click at [357, 574] on span "Vista previa" at bounding box center [353, 568] width 58 height 30
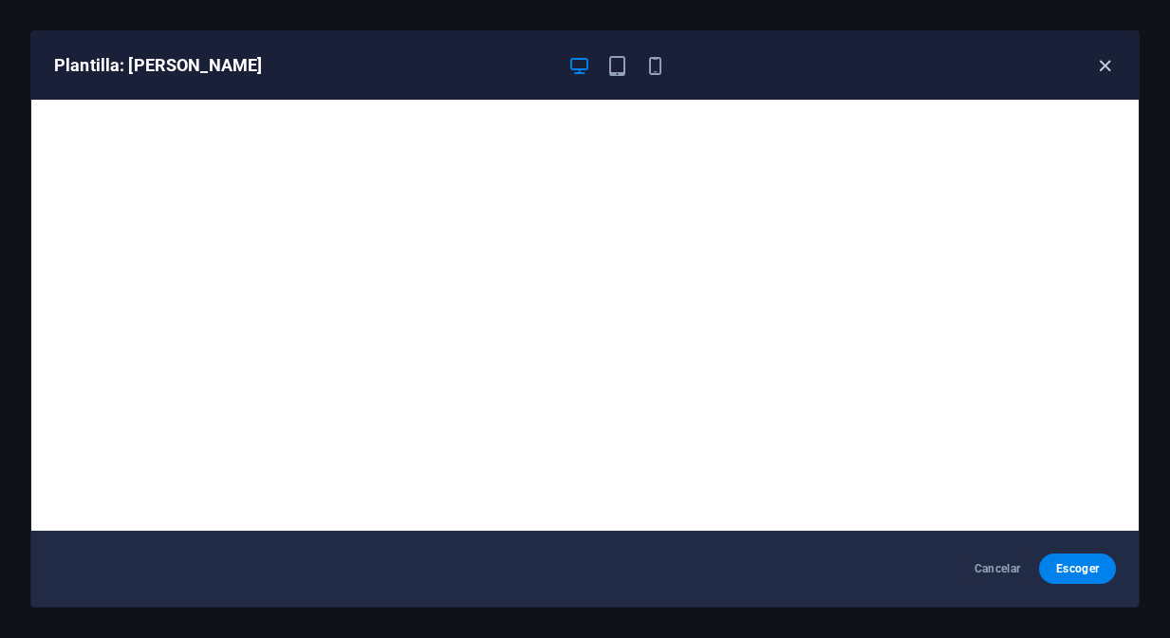
click at [1109, 70] on icon "button" at bounding box center [1105, 66] width 22 height 22
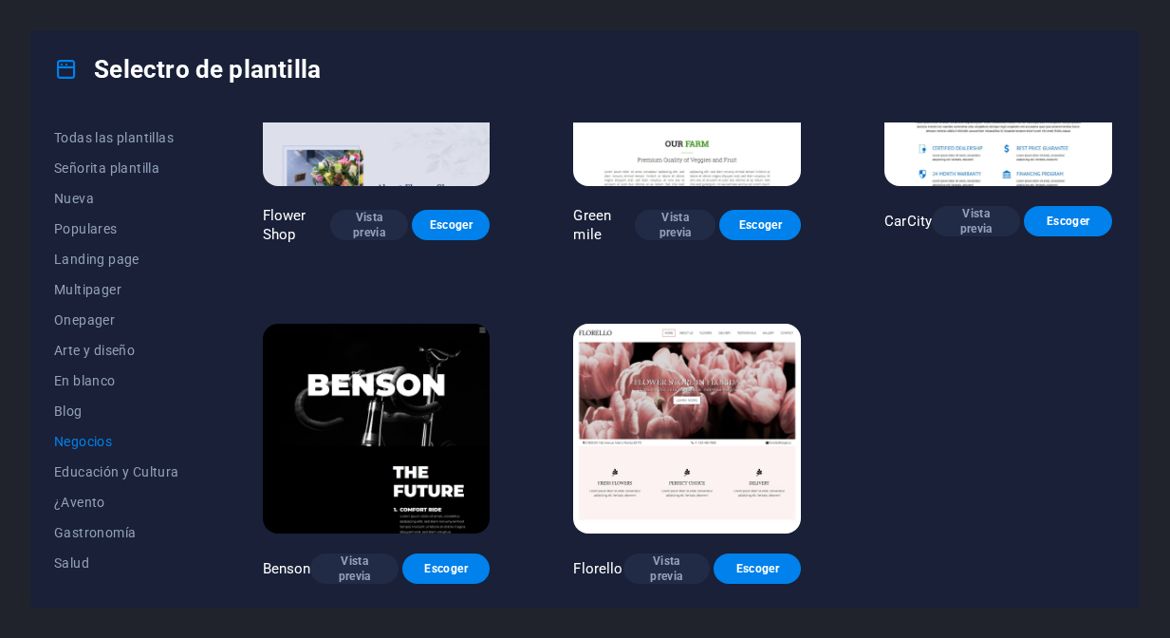
scroll to position [498, 0]
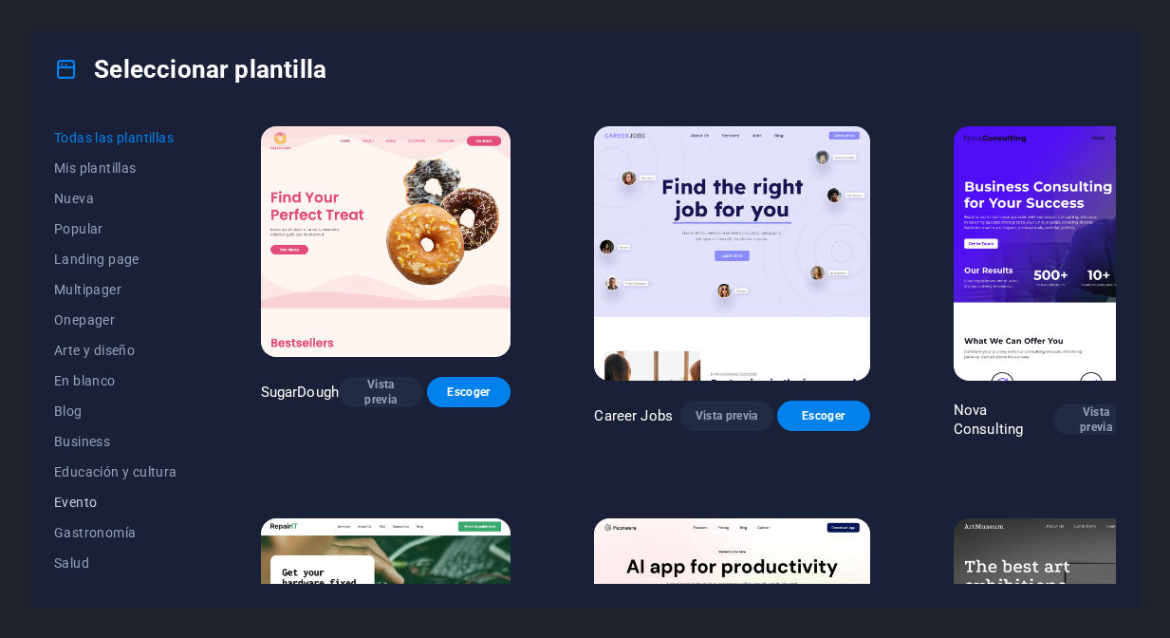
click at [84, 506] on span "Evento" at bounding box center [115, 501] width 123 height 15
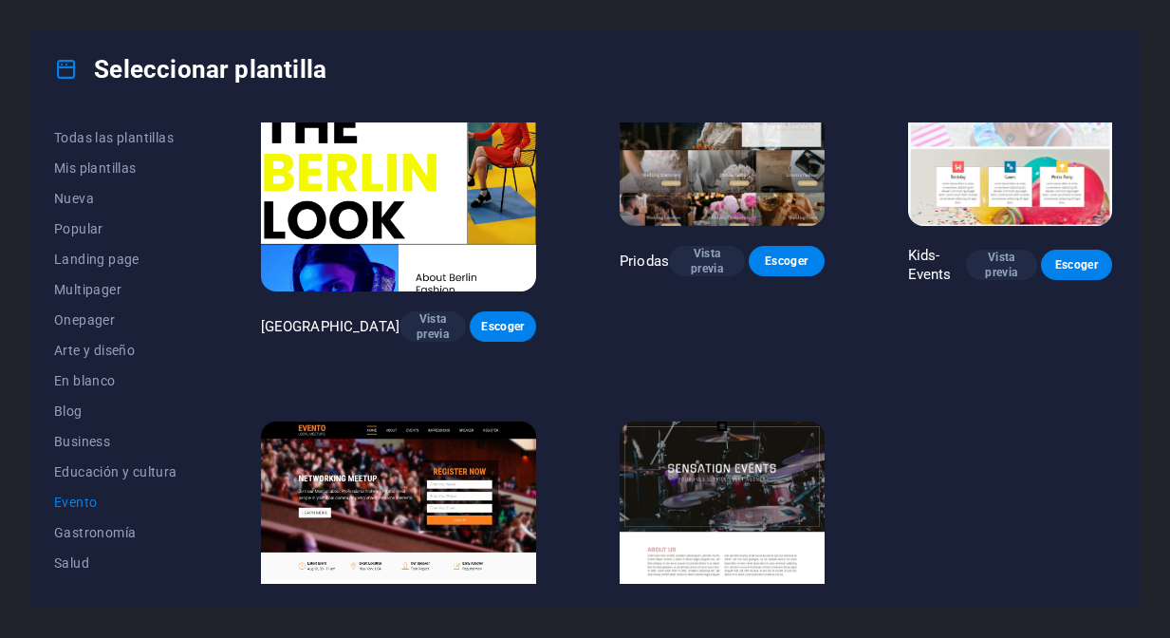
scroll to position [499, 0]
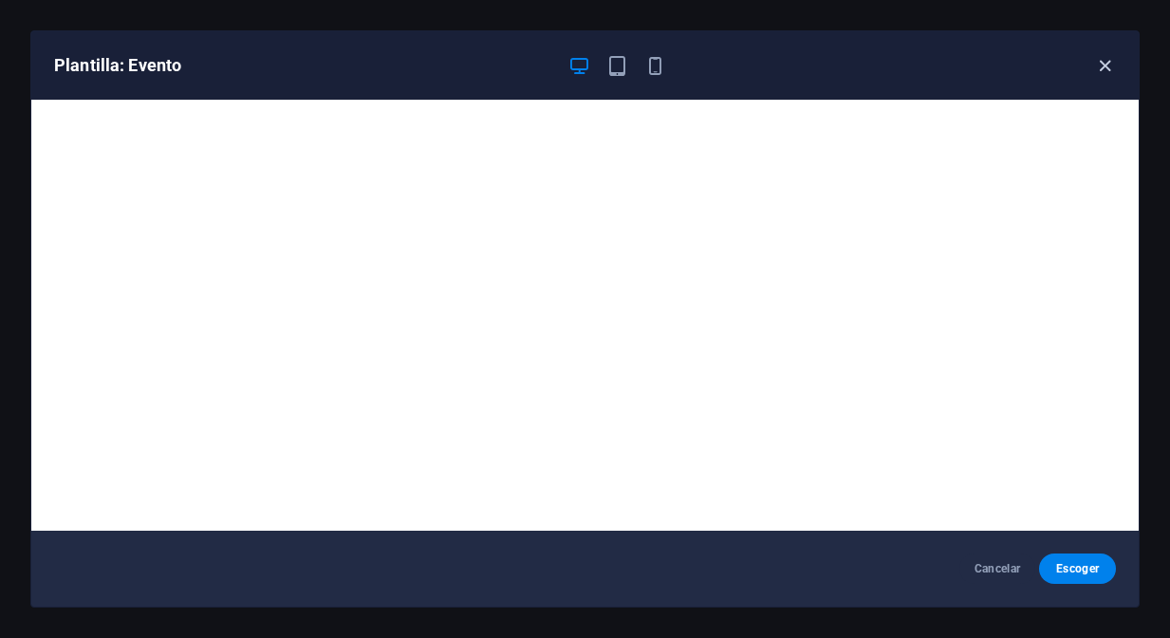
click at [1109, 73] on icon "button" at bounding box center [1105, 66] width 22 height 22
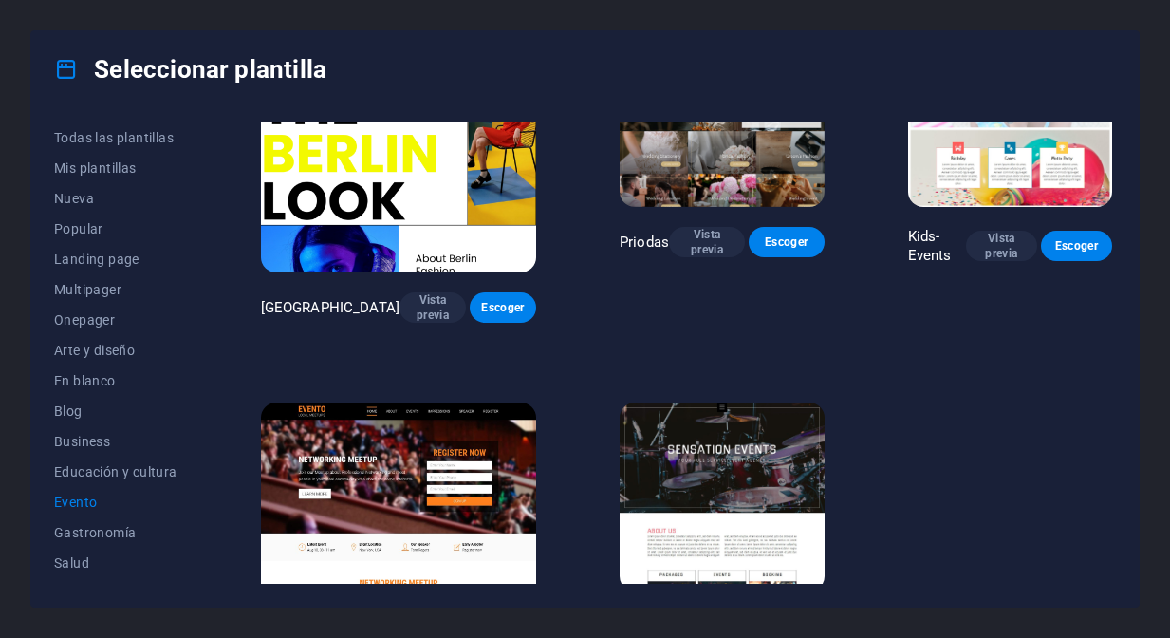
click at [699, 611] on span "Vista previa" at bounding box center [718, 626] width 38 height 30
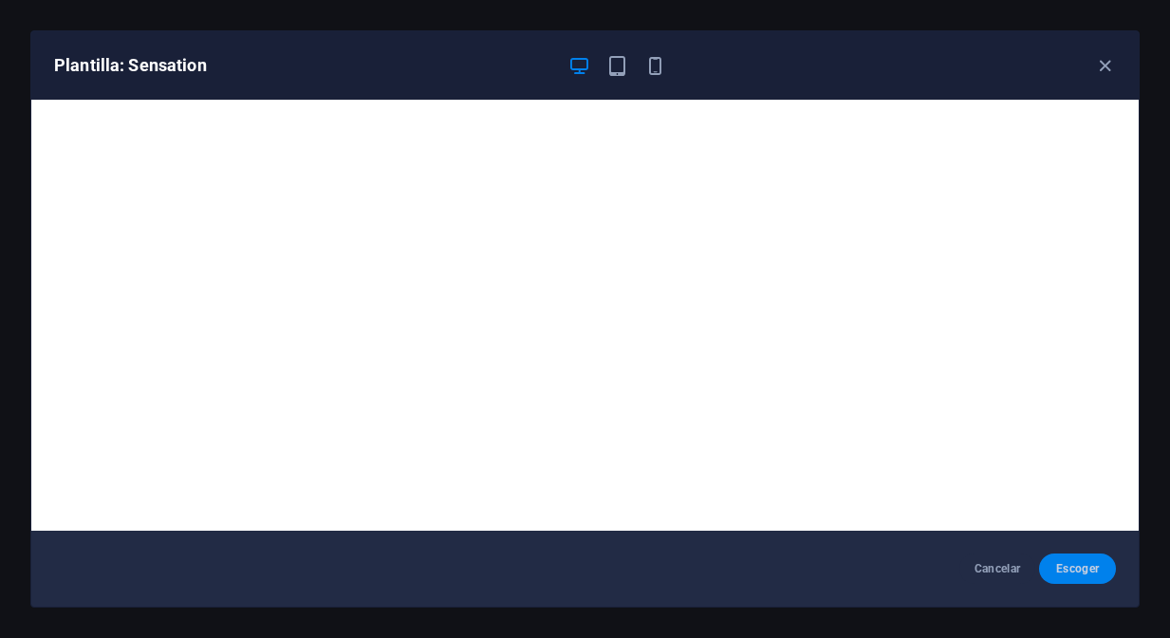
click at [1083, 569] on span "Escoger" at bounding box center [1077, 568] width 46 height 15
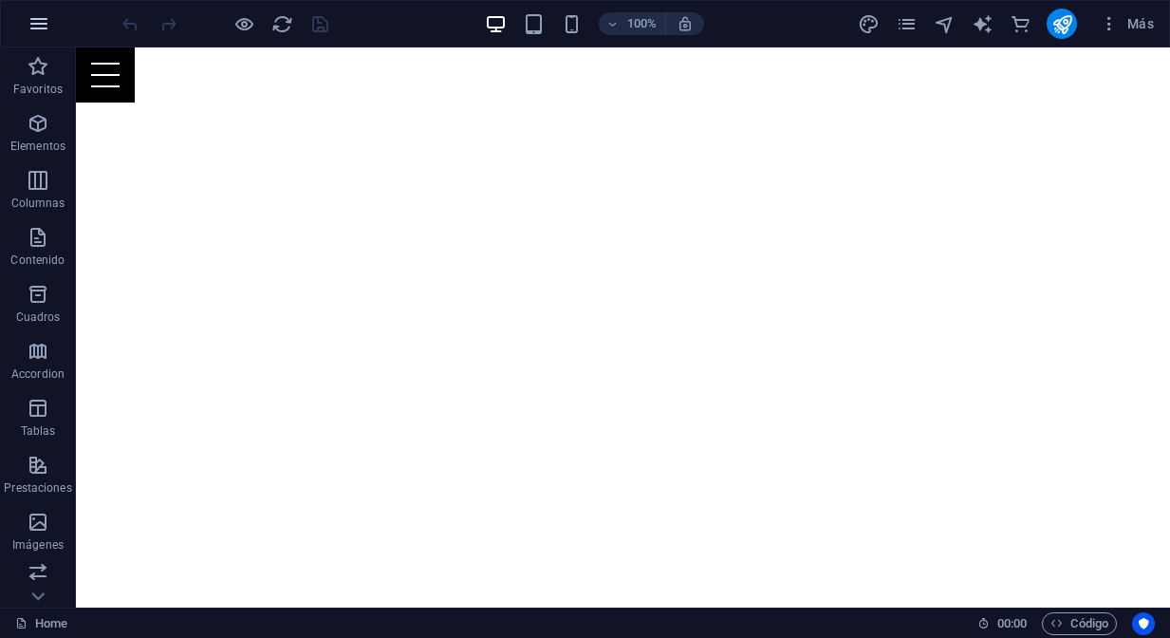
click at [39, 38] on button "button" at bounding box center [39, 24] width 46 height 46
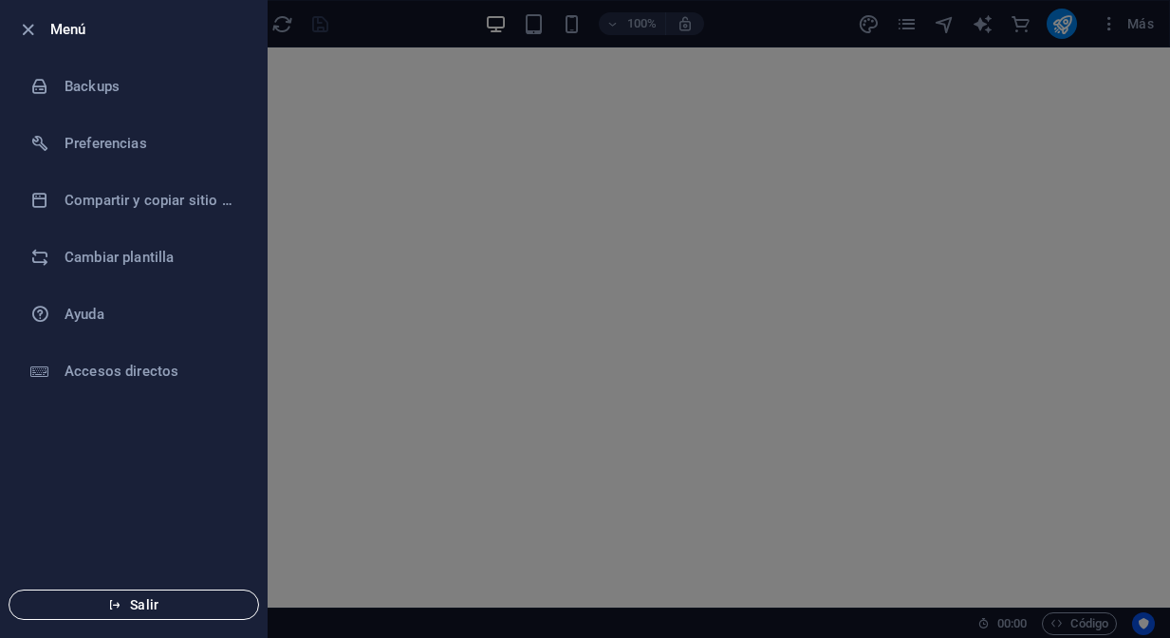
click at [143, 606] on span "Salir" at bounding box center [134, 604] width 218 height 15
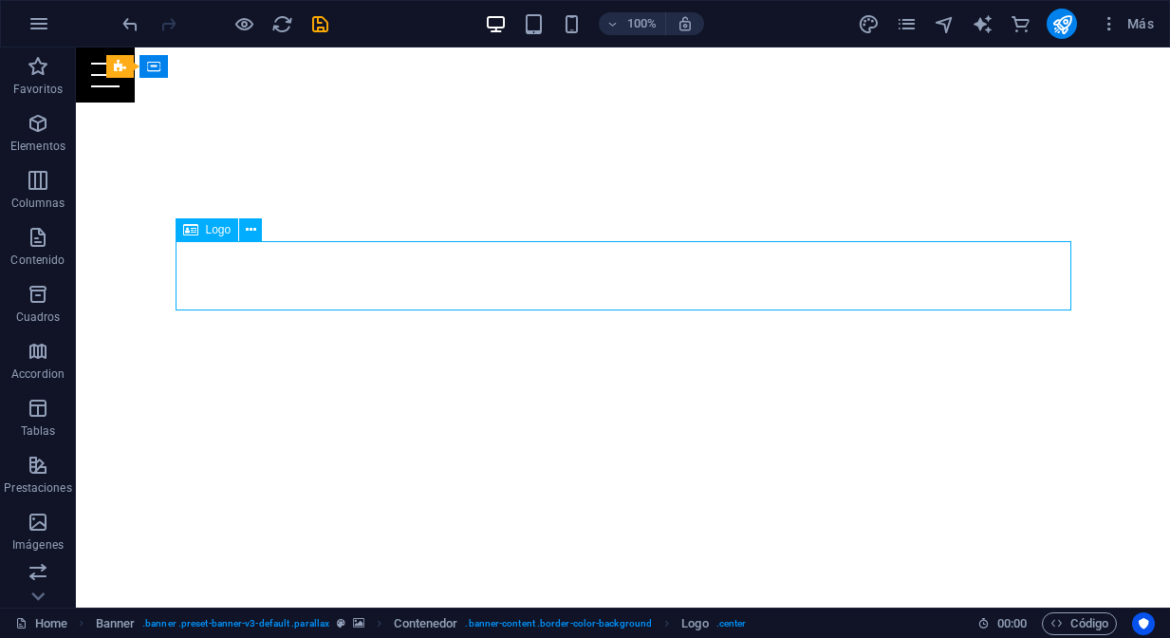
select select "px"
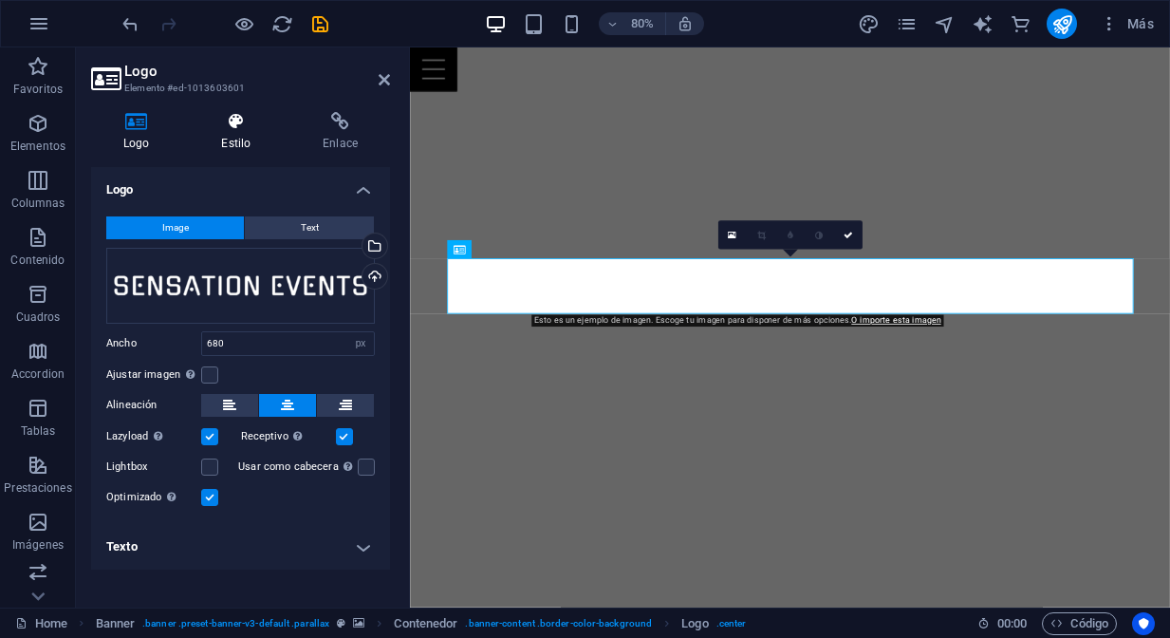
click at [243, 139] on h4 "Estilo" at bounding box center [240, 132] width 102 height 40
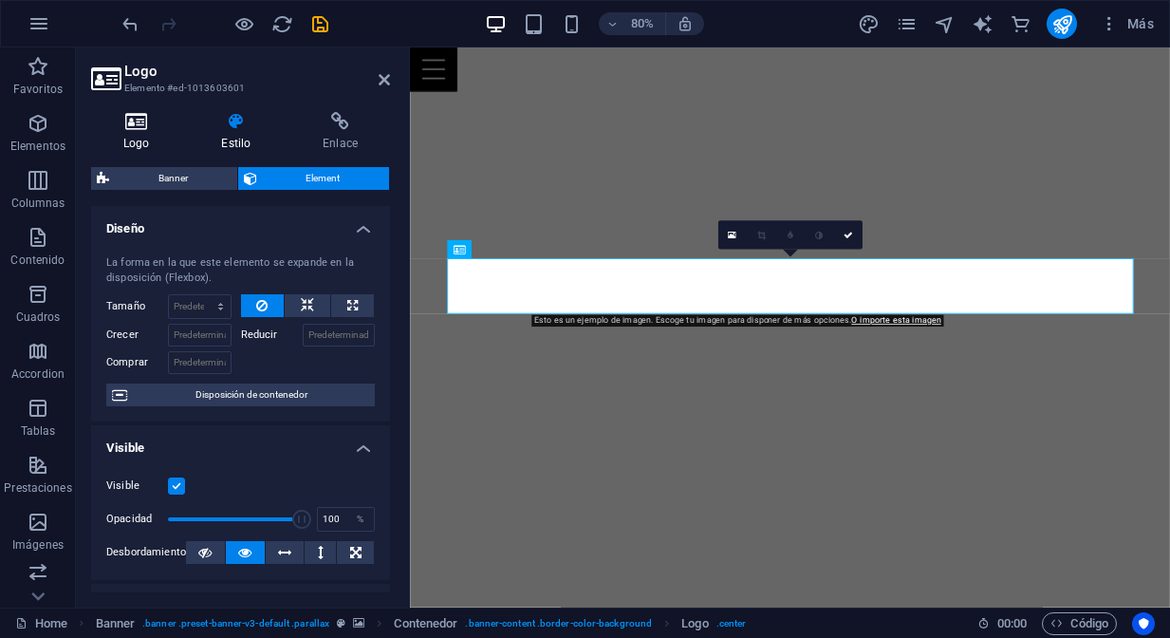
click at [139, 132] on h4 "Logo" at bounding box center [140, 132] width 98 height 40
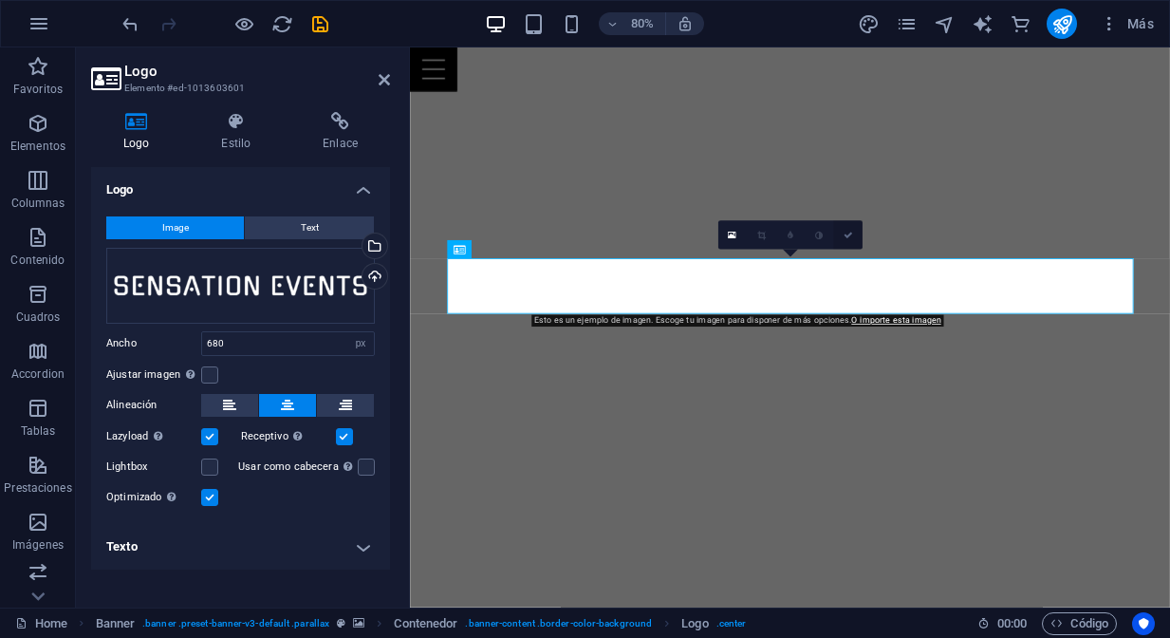
click at [848, 242] on link at bounding box center [847, 235] width 28 height 28
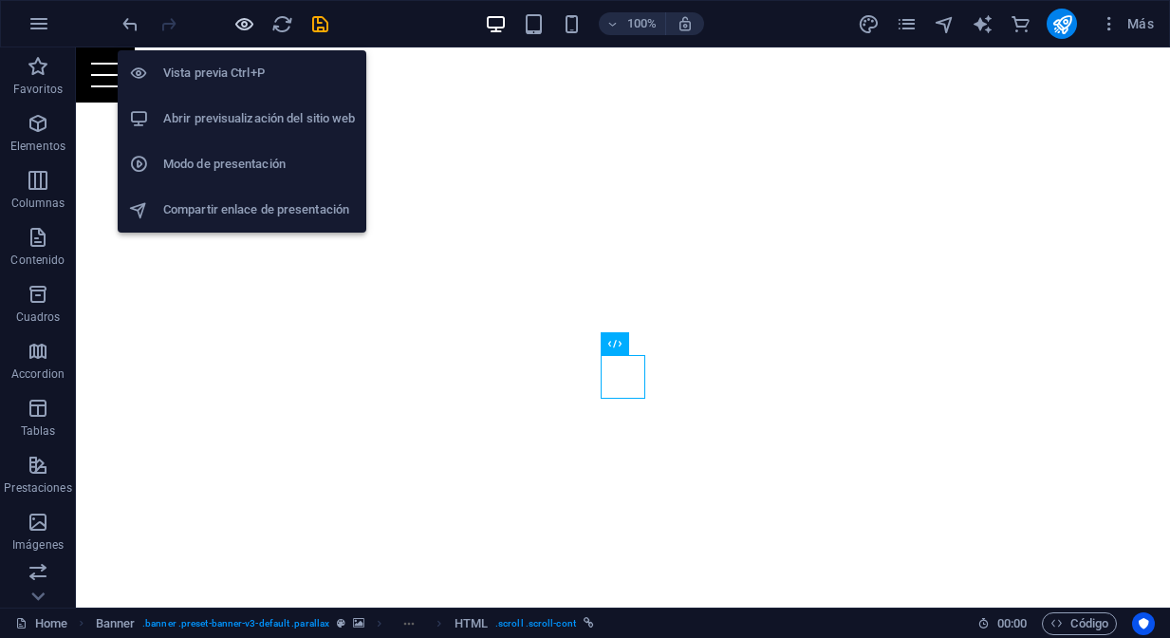
click at [240, 28] on icon "button" at bounding box center [244, 24] width 22 height 22
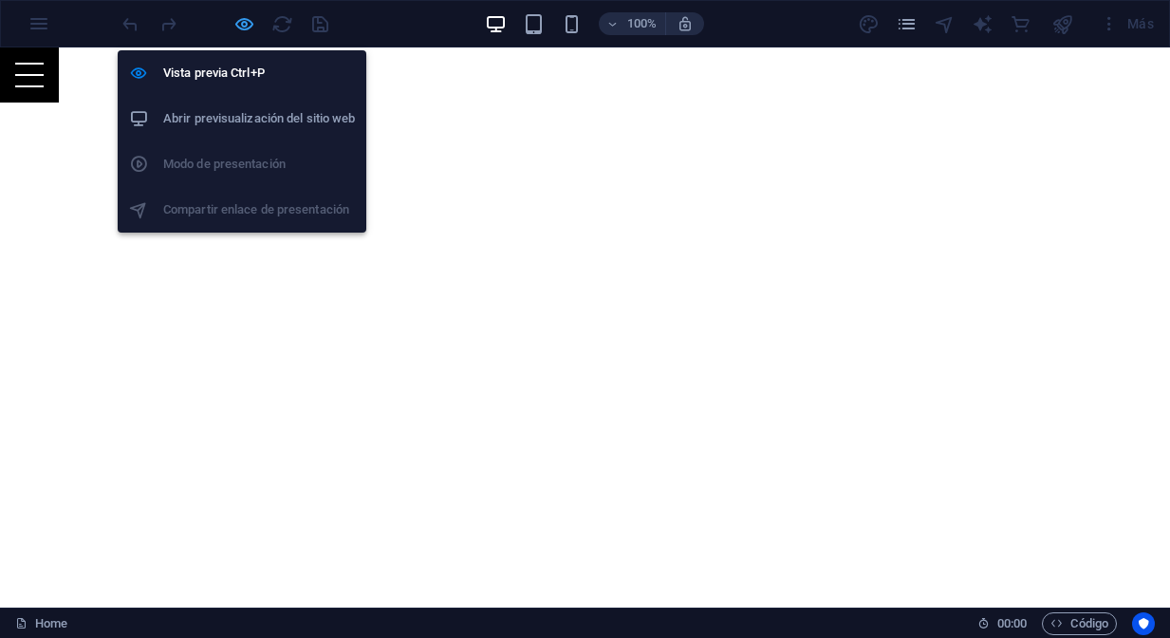
click at [249, 31] on icon "button" at bounding box center [244, 24] width 22 height 22
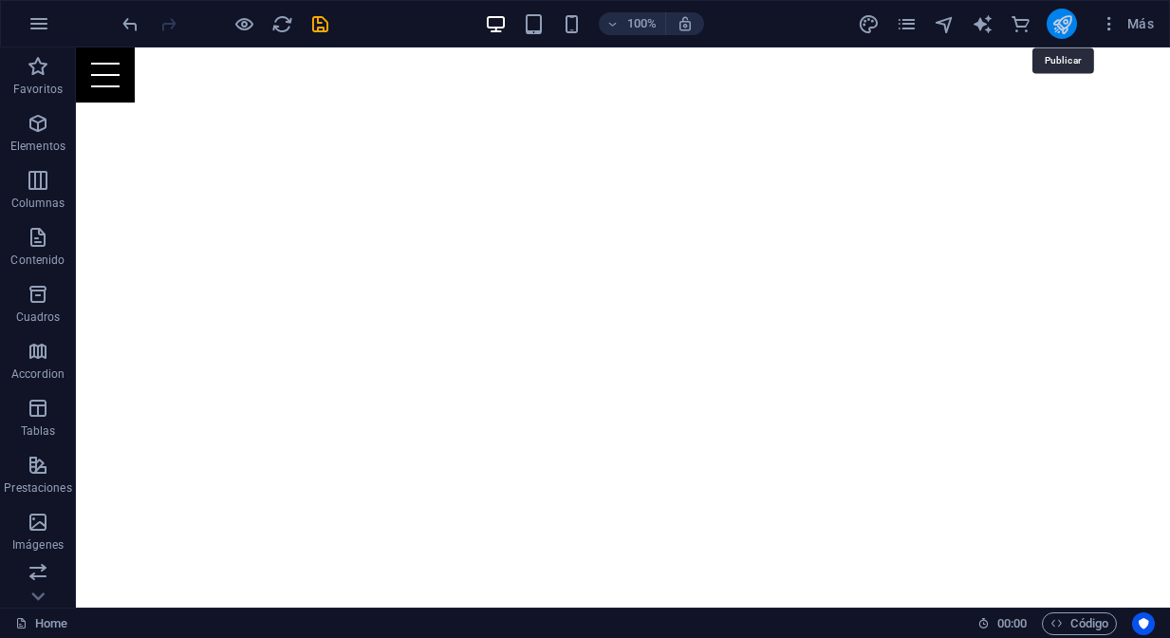
click at [1061, 30] on icon "publish" at bounding box center [1062, 24] width 22 height 22
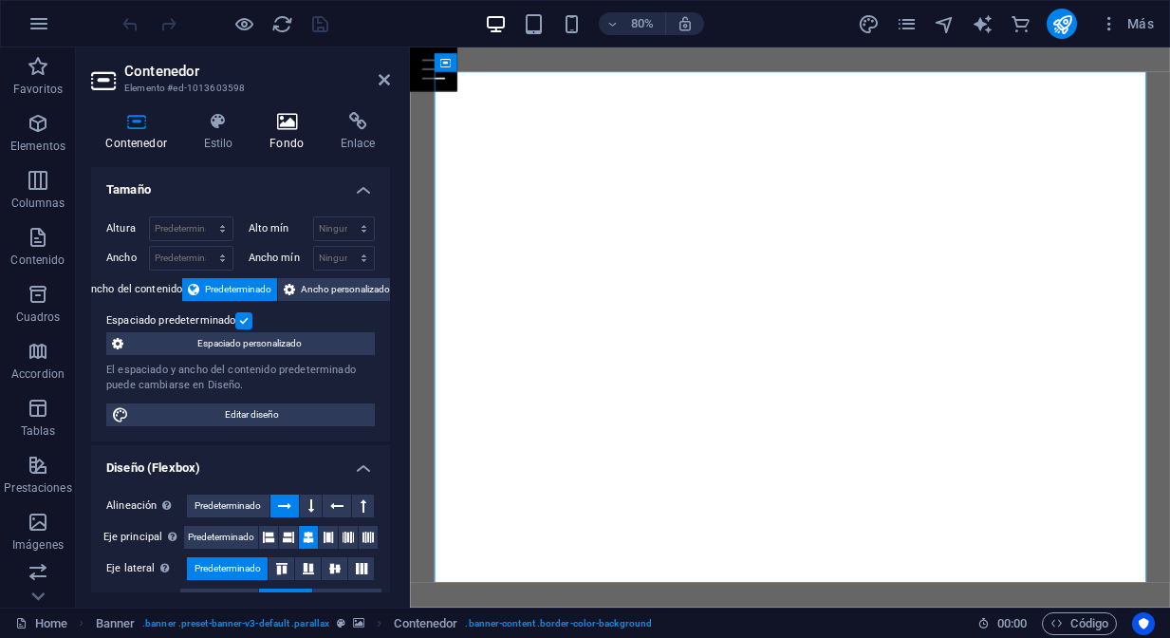
click at [296, 130] on icon at bounding box center [287, 121] width 64 height 19
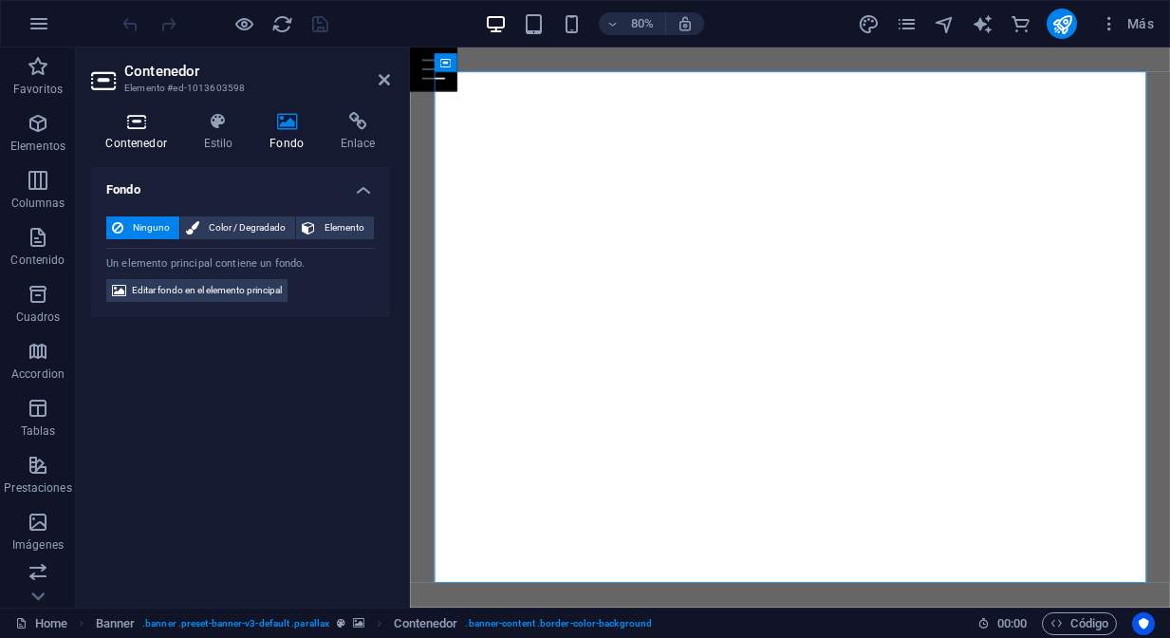
click at [140, 138] on h4 "Contenedor" at bounding box center [140, 132] width 98 height 40
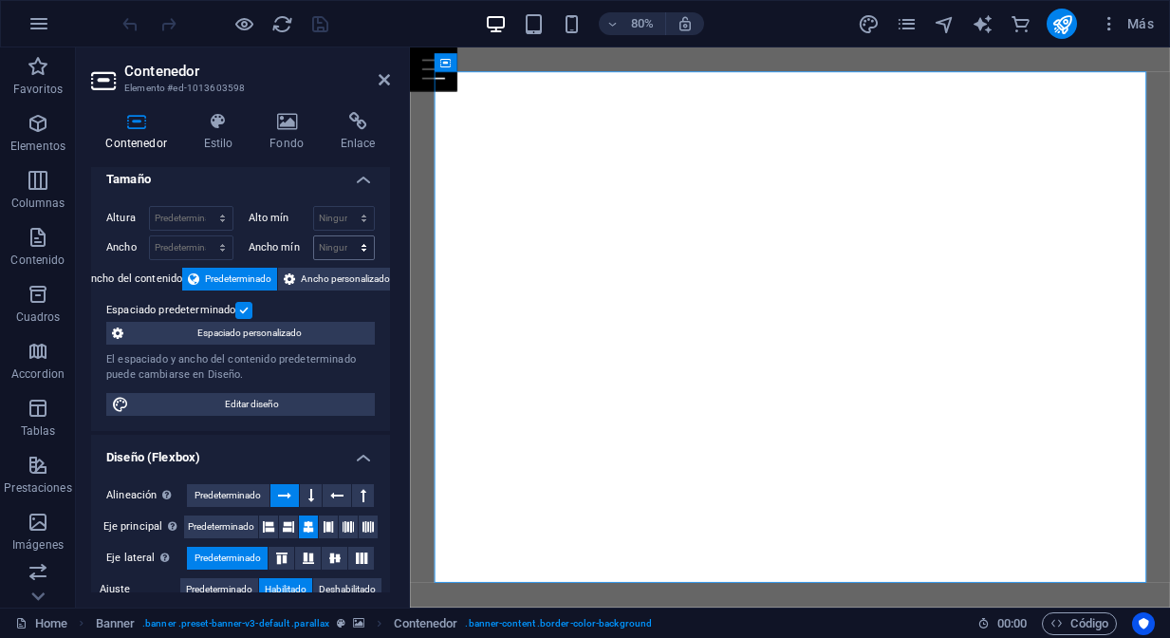
scroll to position [3, 0]
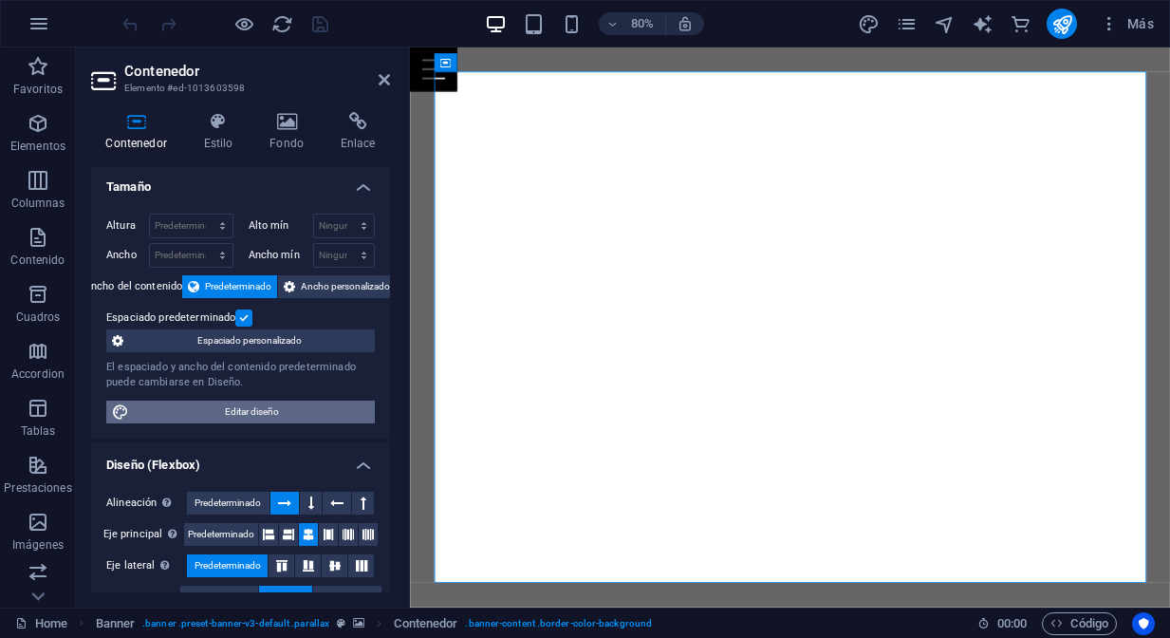
click at [299, 408] on span "Editar diseño" at bounding box center [252, 411] width 234 height 23
select select "px"
select select "400"
select select "px"
